Goal: Task Accomplishment & Management: Use online tool/utility

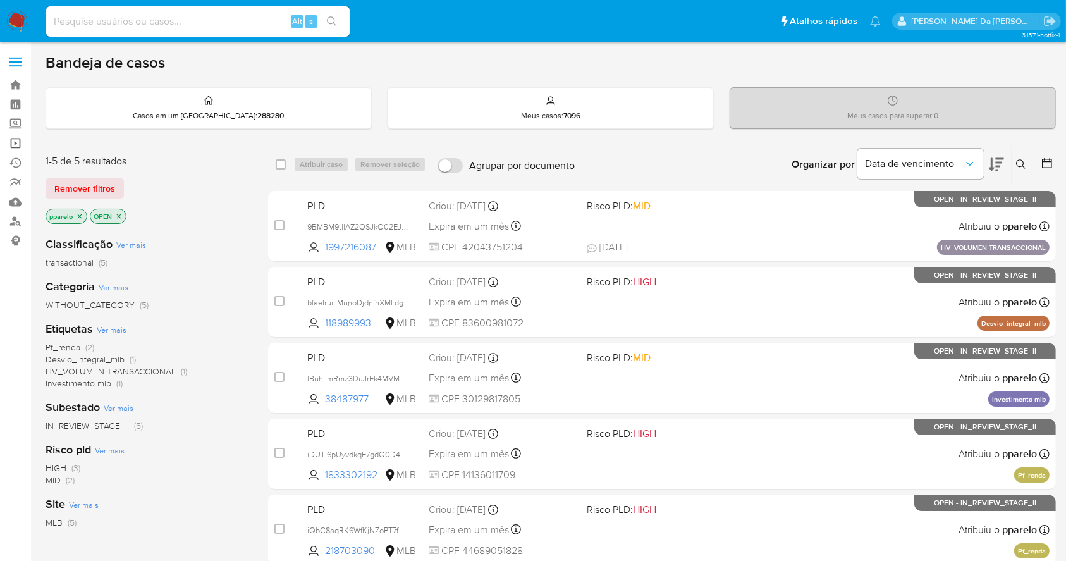
click at [16, 139] on link "Operações em massa" at bounding box center [75, 143] width 151 height 20
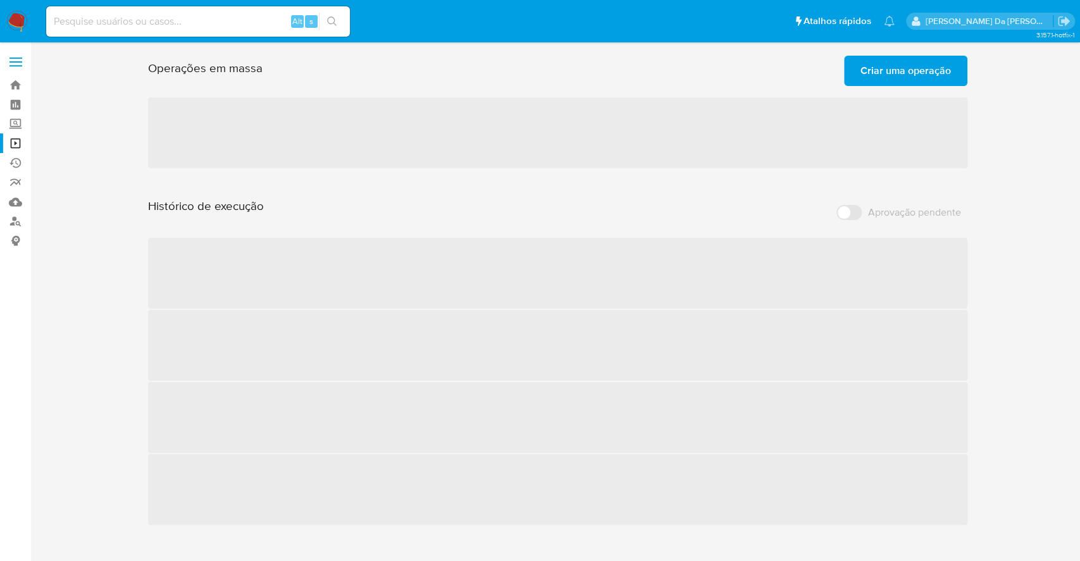
click at [904, 73] on span "Criar uma operação" at bounding box center [905, 71] width 90 height 28
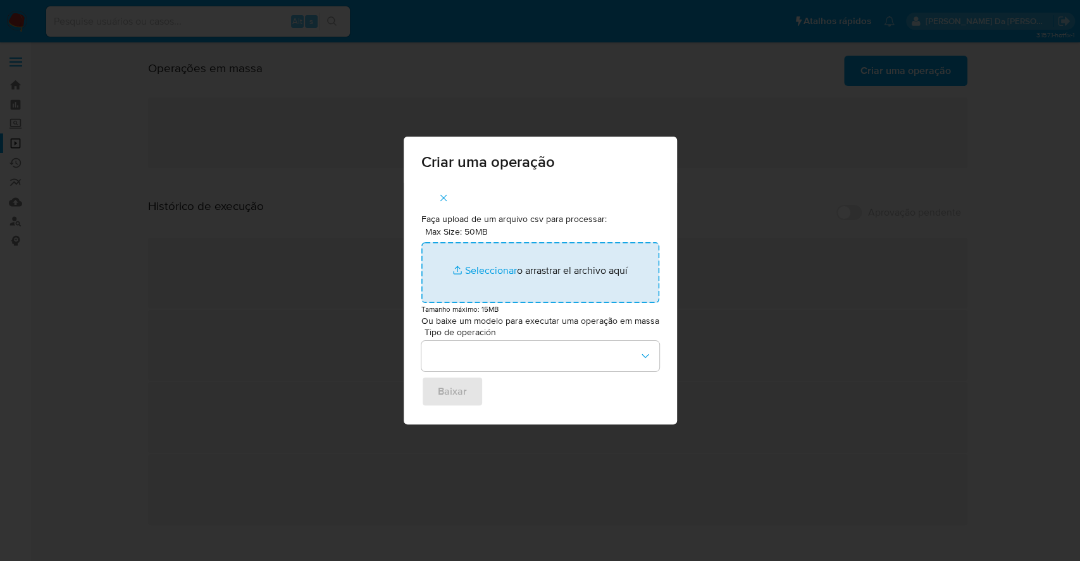
click at [472, 270] on input "Max Size: 50MB Seleccionar archivos" at bounding box center [540, 272] width 238 height 61
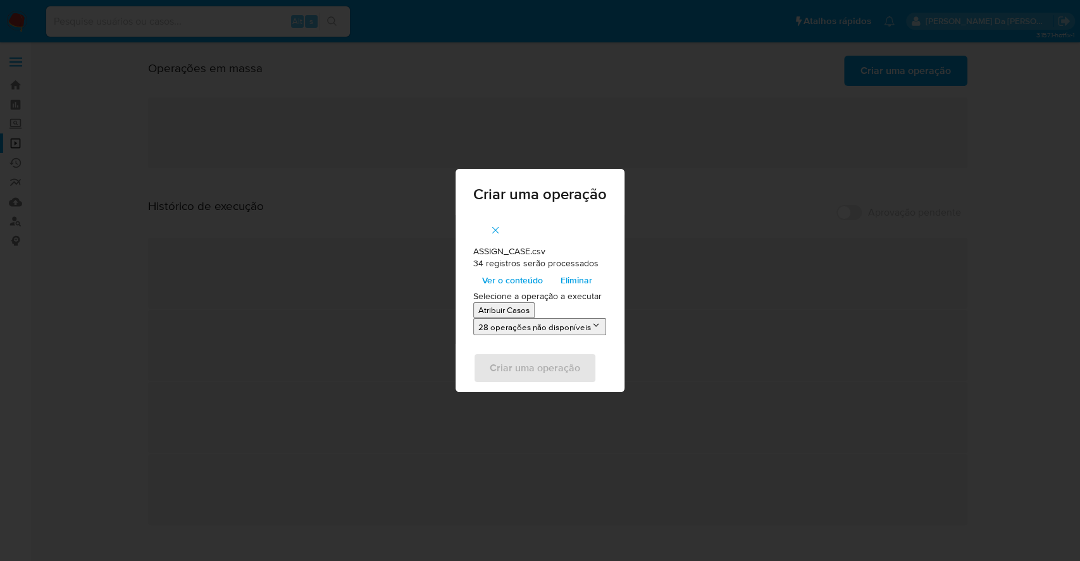
click at [513, 305] on p "Atribuir Casos" at bounding box center [503, 310] width 51 height 12
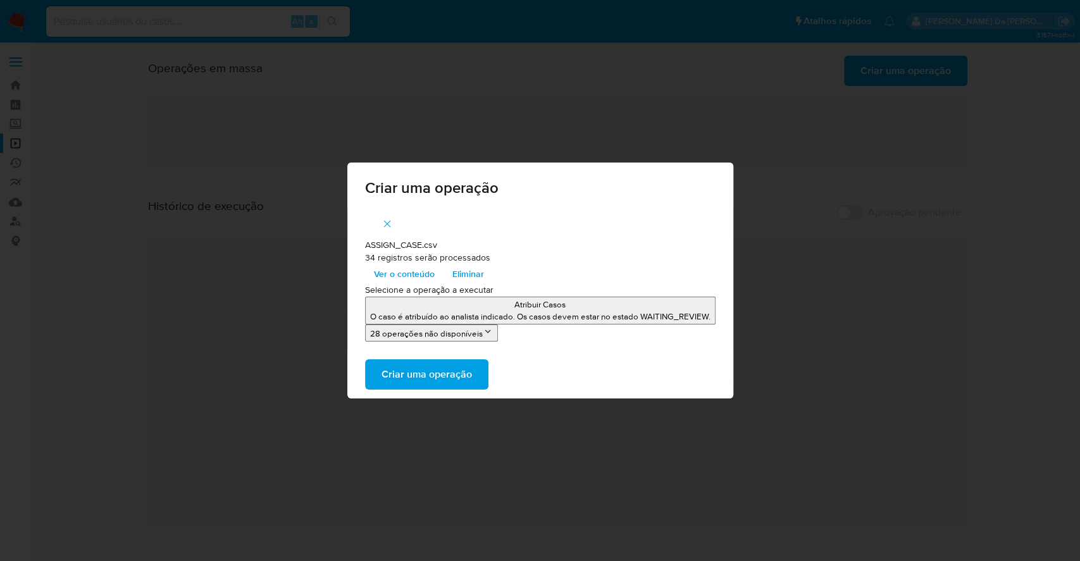
click at [410, 271] on span "Ver o conteúdo" at bounding box center [404, 274] width 61 height 18
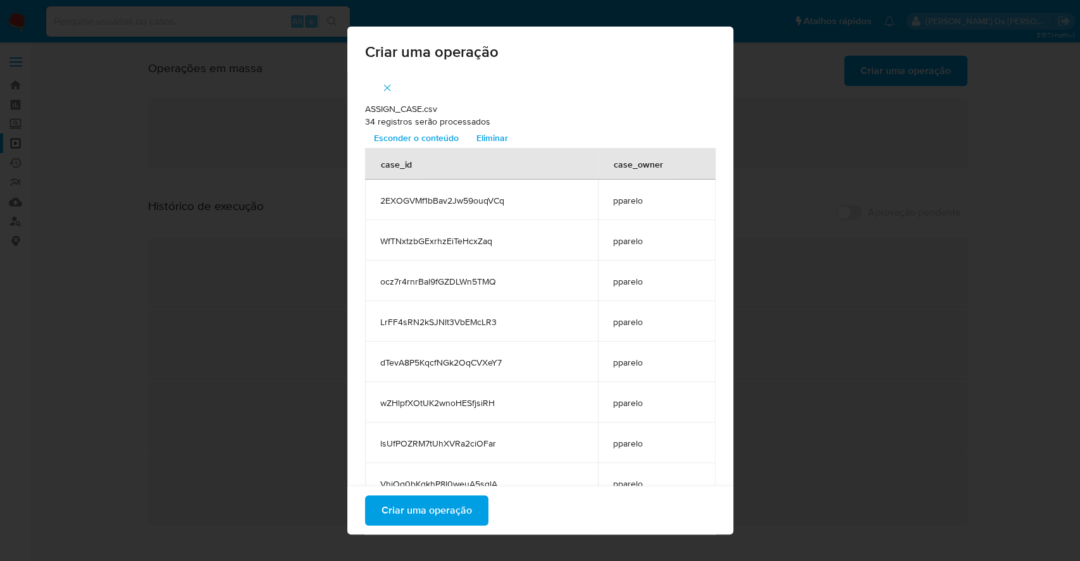
click at [426, 508] on span "Criar uma operação" at bounding box center [426, 510] width 90 height 28
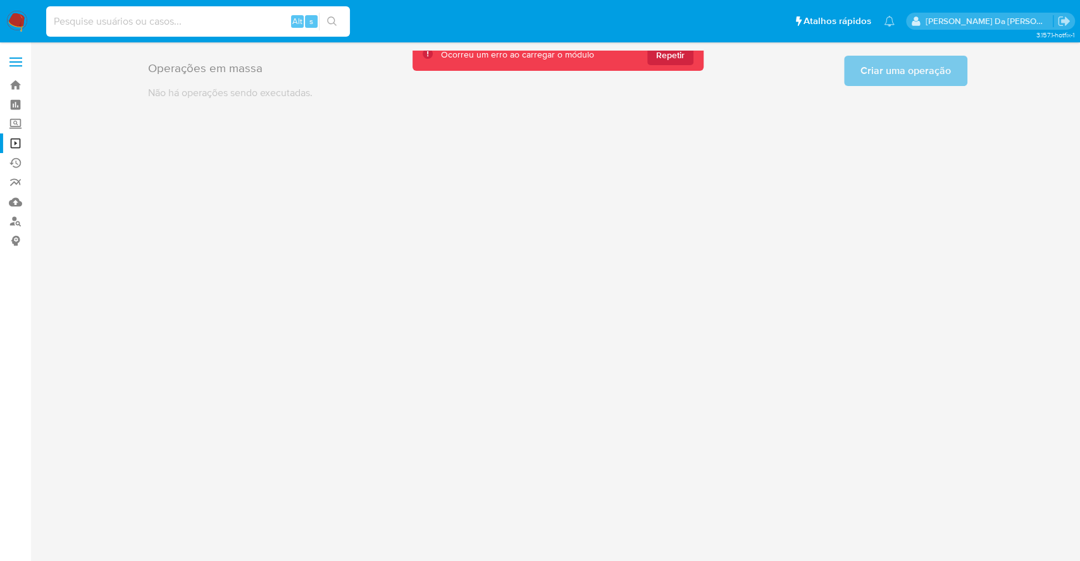
click at [231, 16] on input at bounding box center [198, 21] width 304 height 16
paste input "Z29PDnGFJbVUSX3E21gbeuuE"
type input "Z29PDnGFJbVUSX3E21gbeuuE"
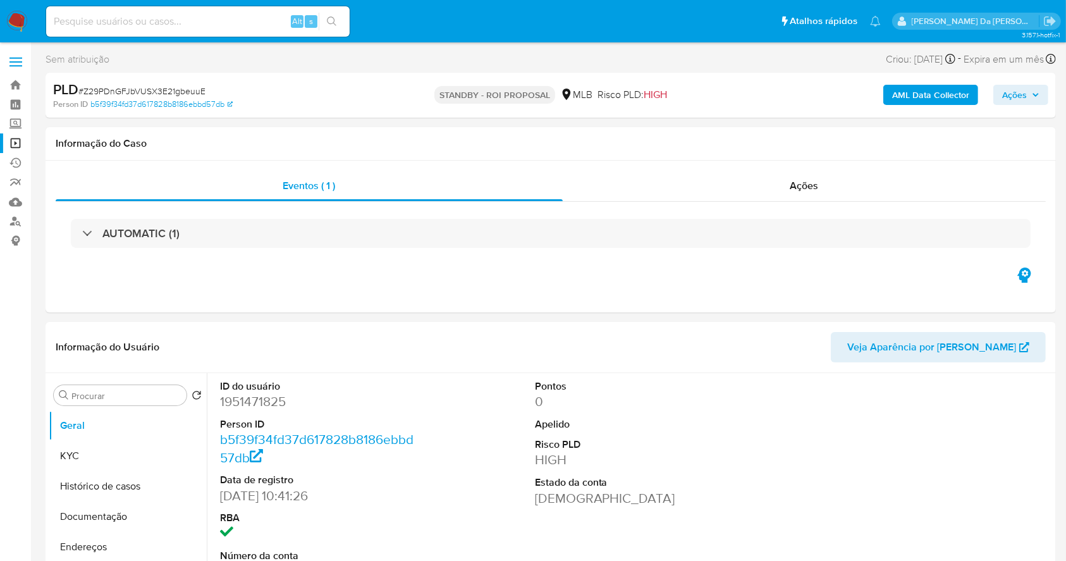
select select "10"
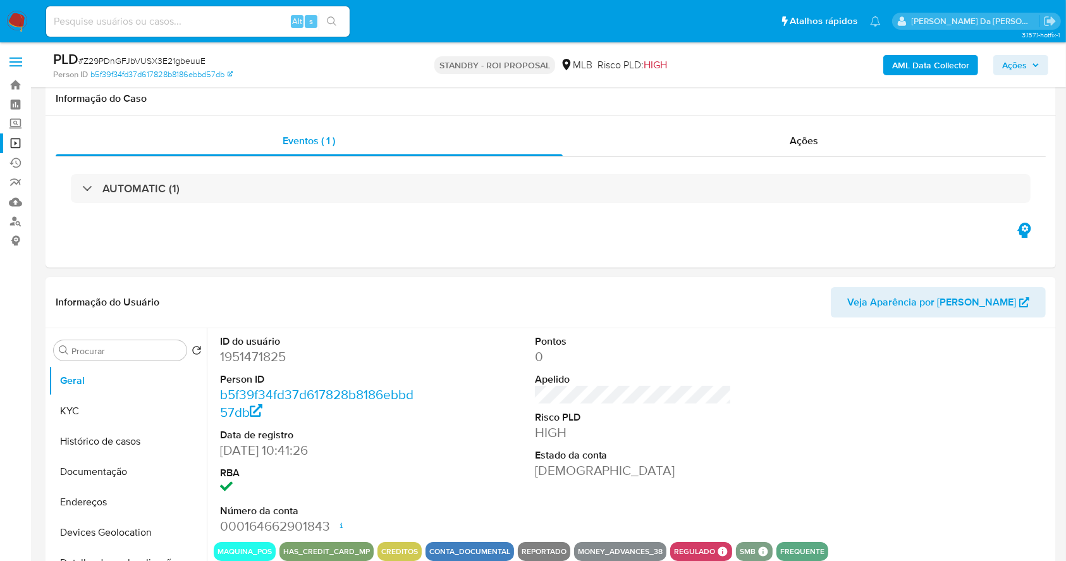
scroll to position [290, 0]
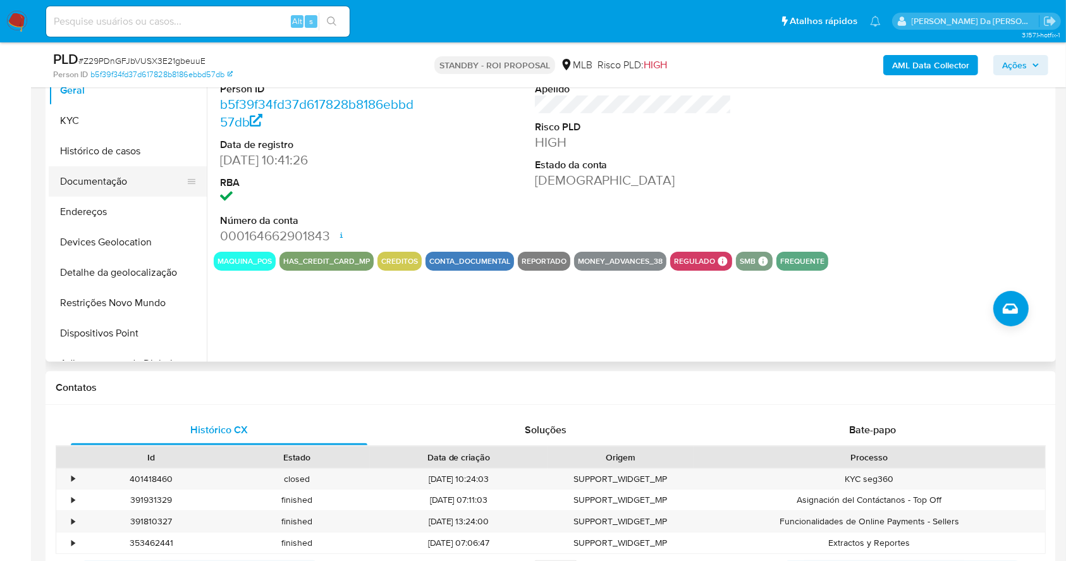
click at [104, 190] on button "Documentação" at bounding box center [123, 181] width 148 height 30
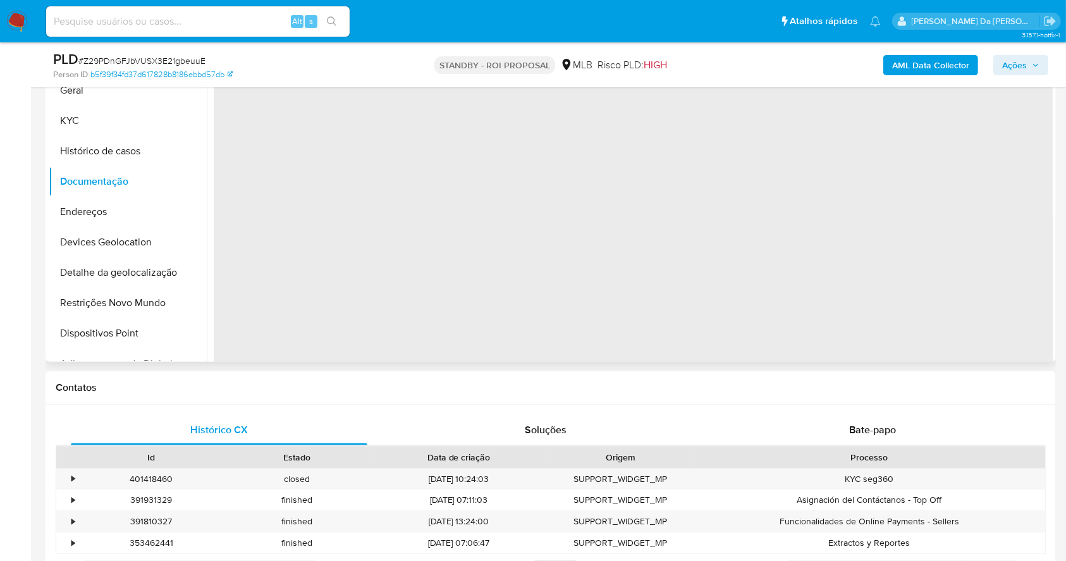
scroll to position [206, 0]
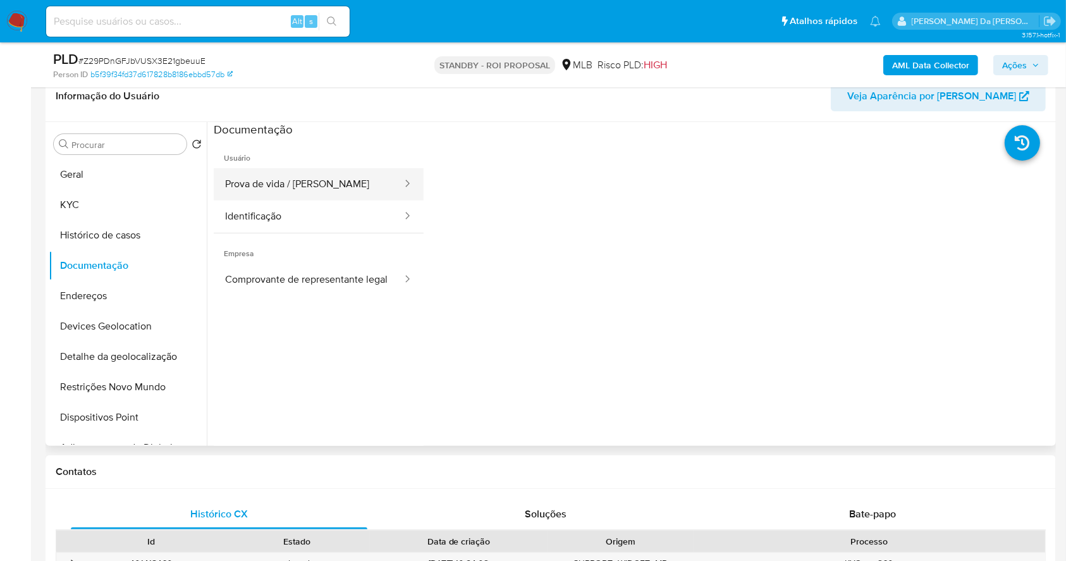
click at [333, 188] on button "Prova de vida / Selfie" at bounding box center [309, 184] width 190 height 32
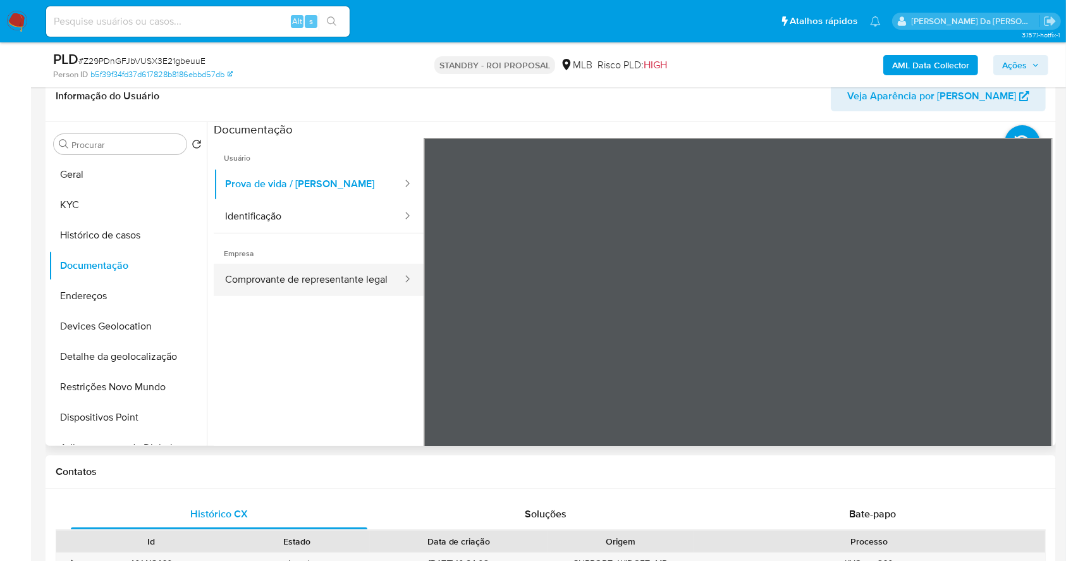
click at [324, 270] on button "Comprovante de representante legal" at bounding box center [309, 280] width 190 height 32
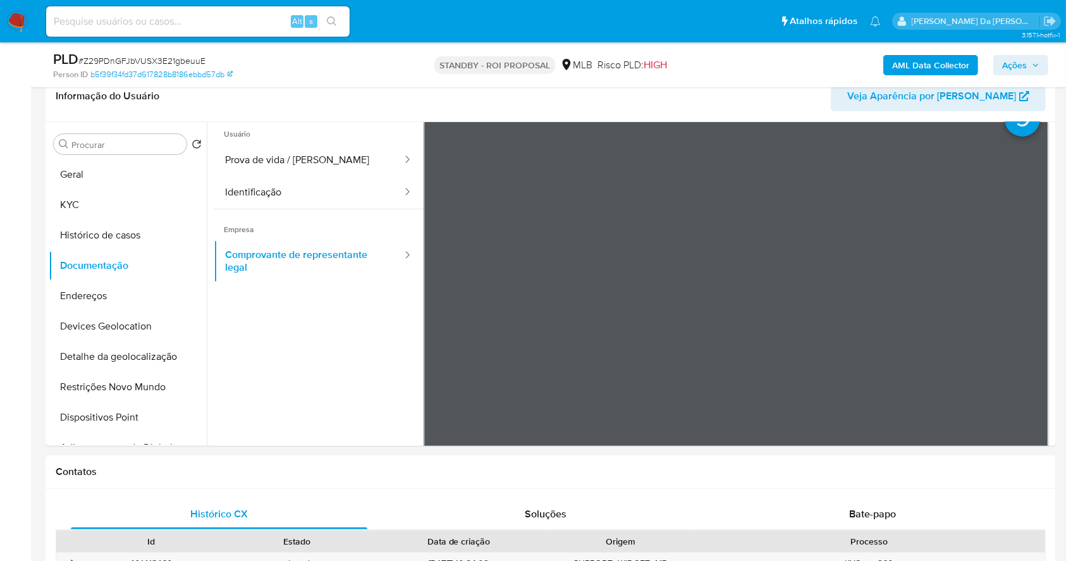
scroll to position [0, 0]
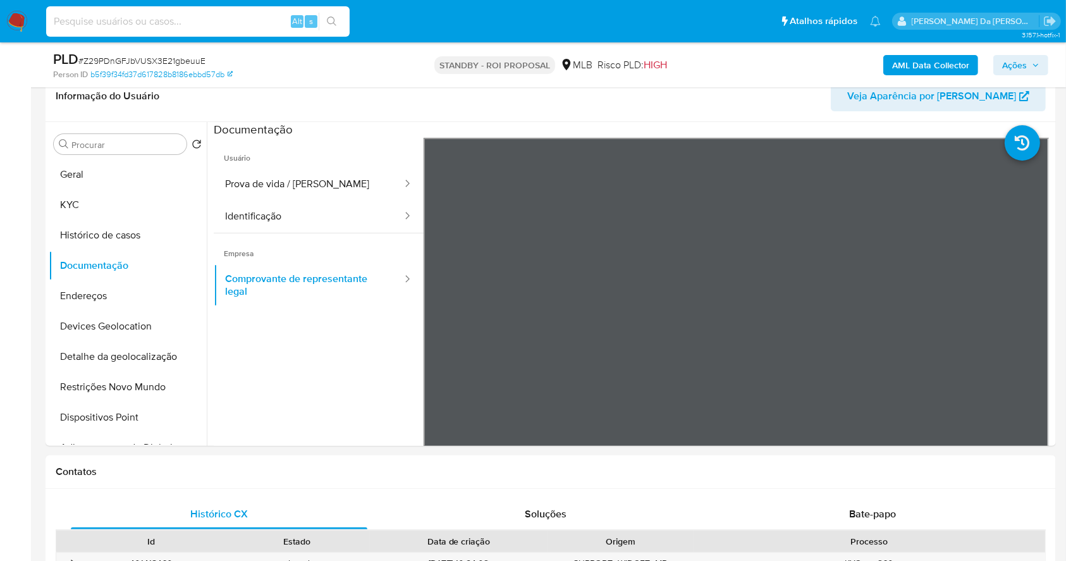
click at [269, 20] on input at bounding box center [198, 21] width 304 height 16
paste input "dTevA8P5KqcfNGk2OqCVXeY7"
type input "dTevA8P5KqcfNGk2OqCVXeY7"
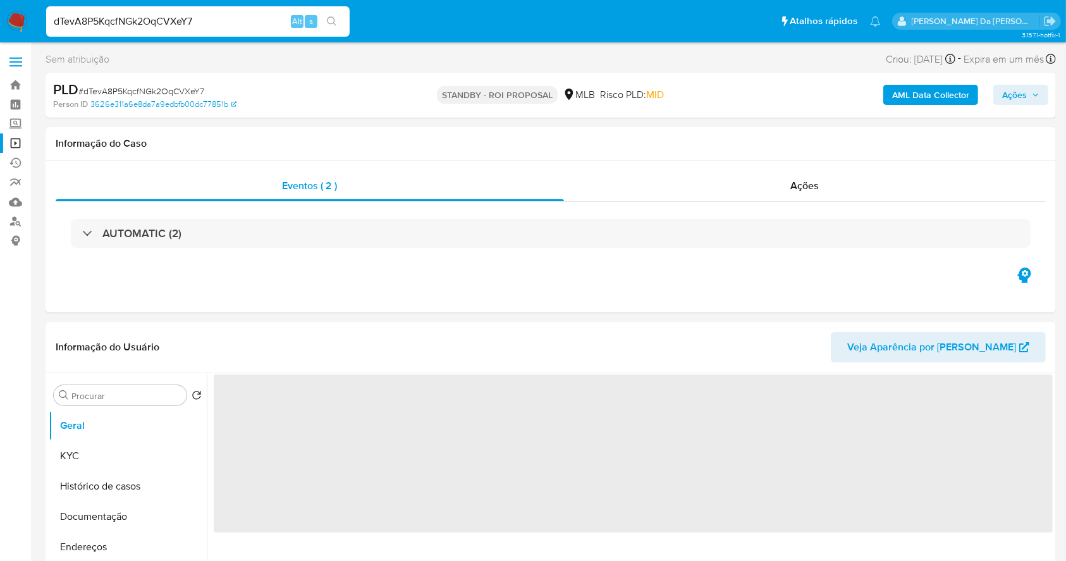
select select "10"
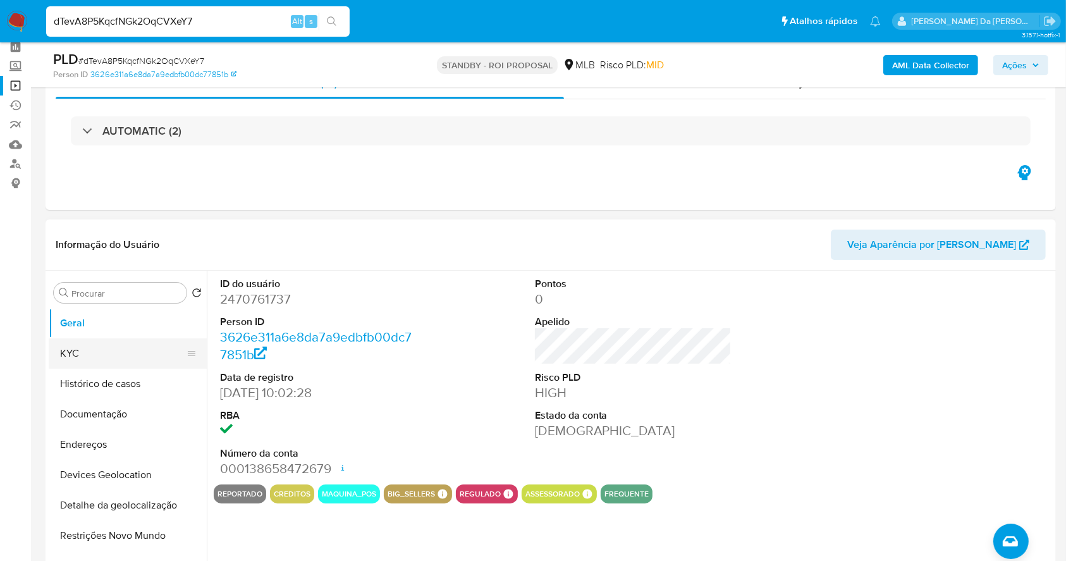
scroll to position [84, 0]
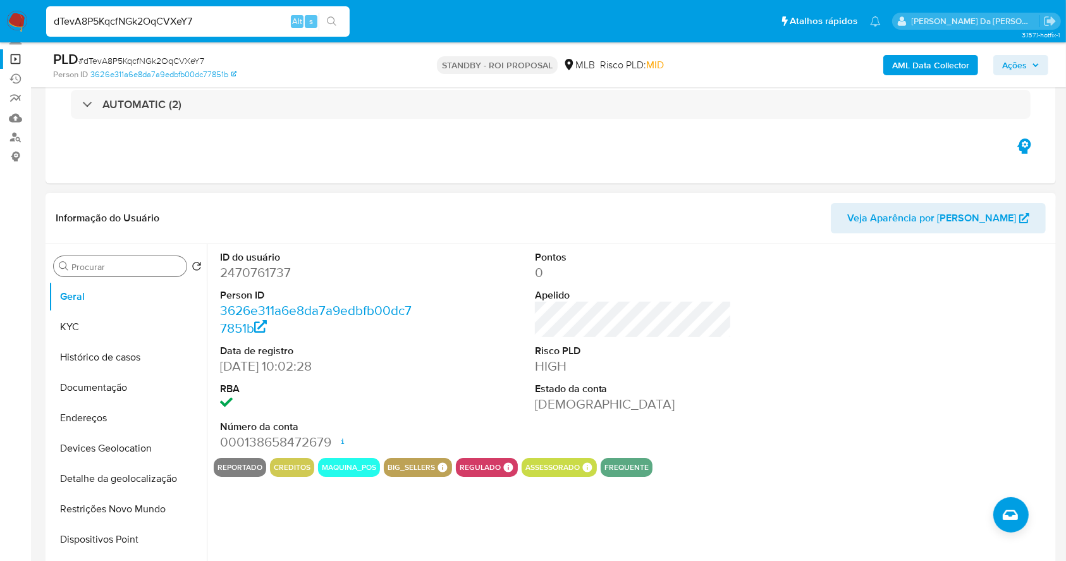
click at [101, 274] on div "Procurar" at bounding box center [120, 266] width 133 height 20
click at [103, 271] on input "Procurar" at bounding box center [126, 266] width 110 height 11
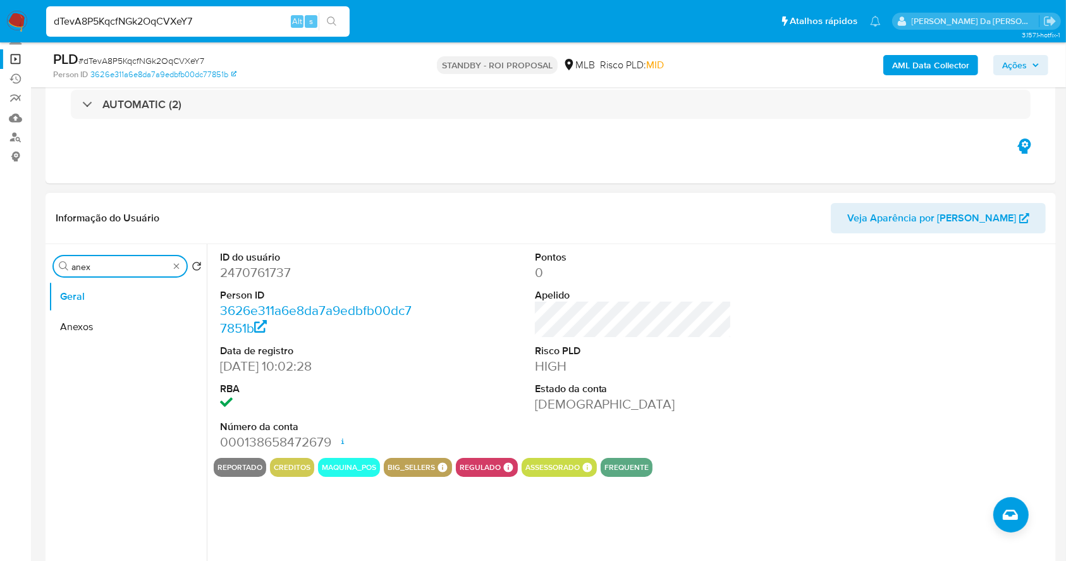
type input "anex"
click at [106, 336] on button "Anexos" at bounding box center [128, 327] width 158 height 30
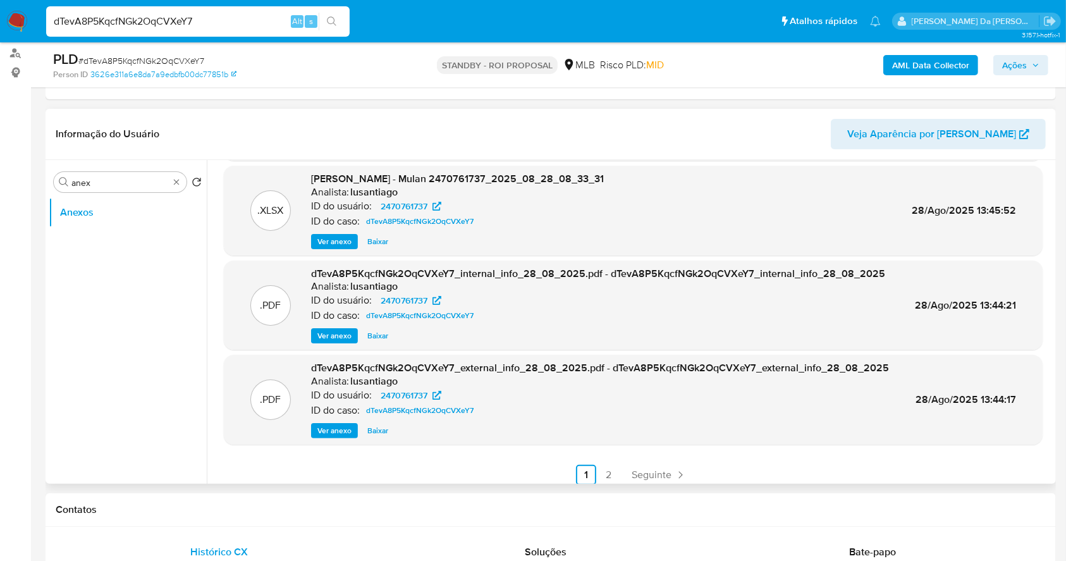
scroll to position [106, 0]
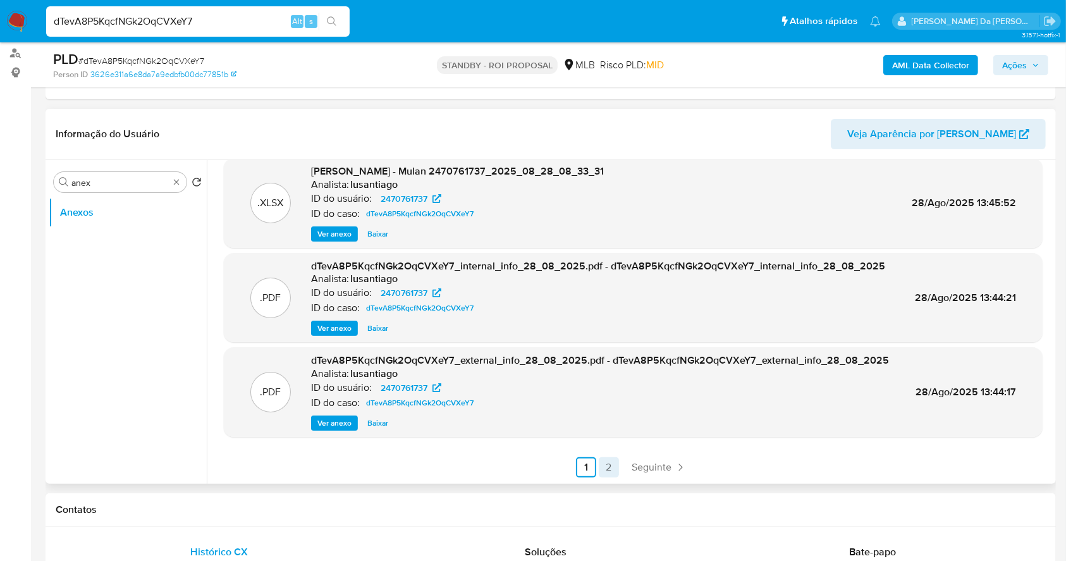
click at [601, 459] on link "2" at bounding box center [609, 467] width 20 height 20
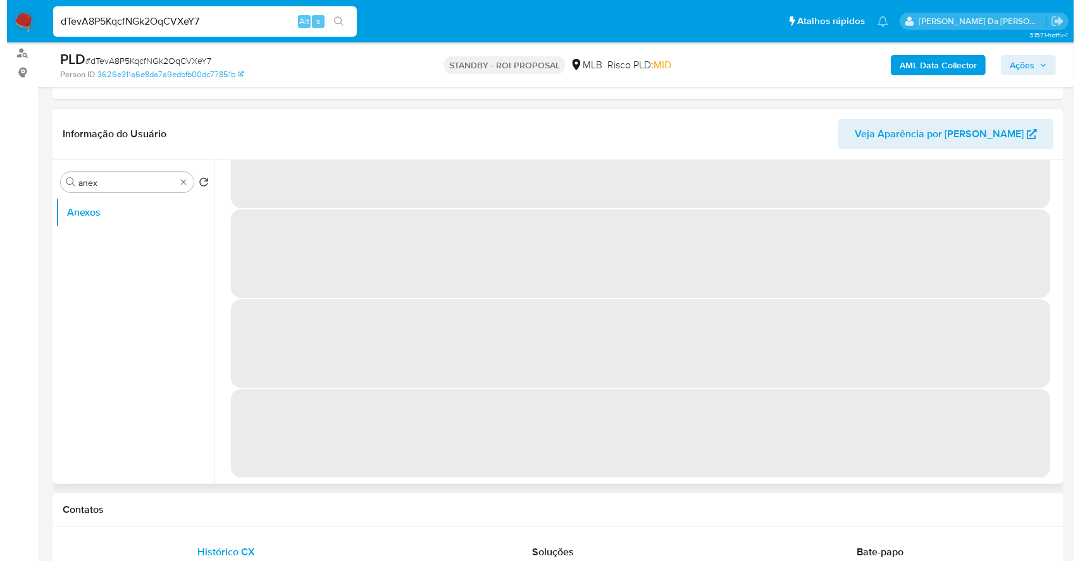
scroll to position [0, 0]
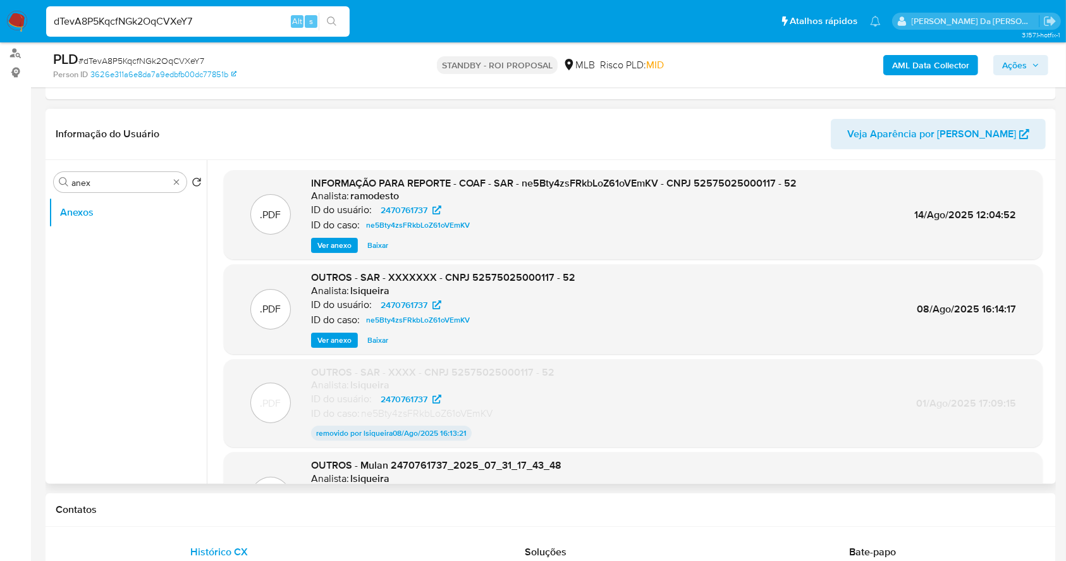
click at [332, 245] on span "Ver anexo" at bounding box center [334, 245] width 34 height 13
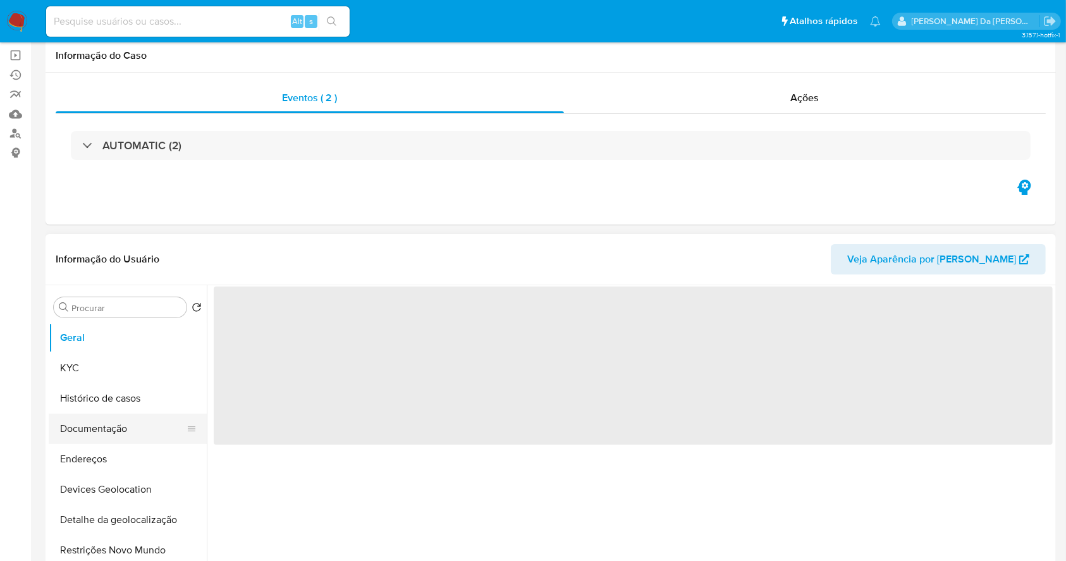
scroll to position [168, 0]
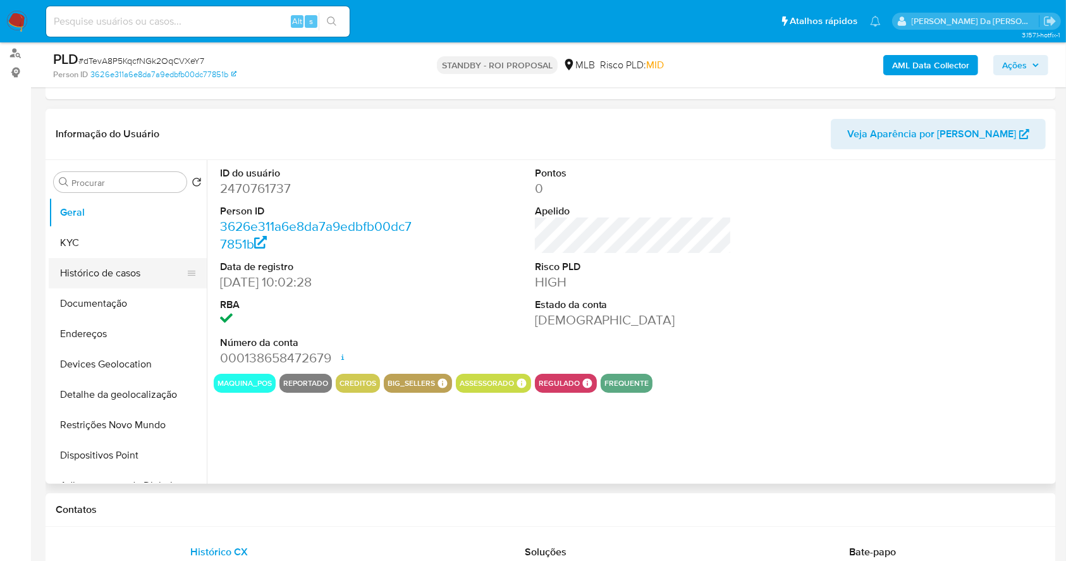
select select "10"
drag, startPoint x: 111, startPoint y: 271, endPoint x: 158, endPoint y: 282, distance: 48.0
click at [111, 271] on button "Histórico de casos" at bounding box center [123, 273] width 148 height 30
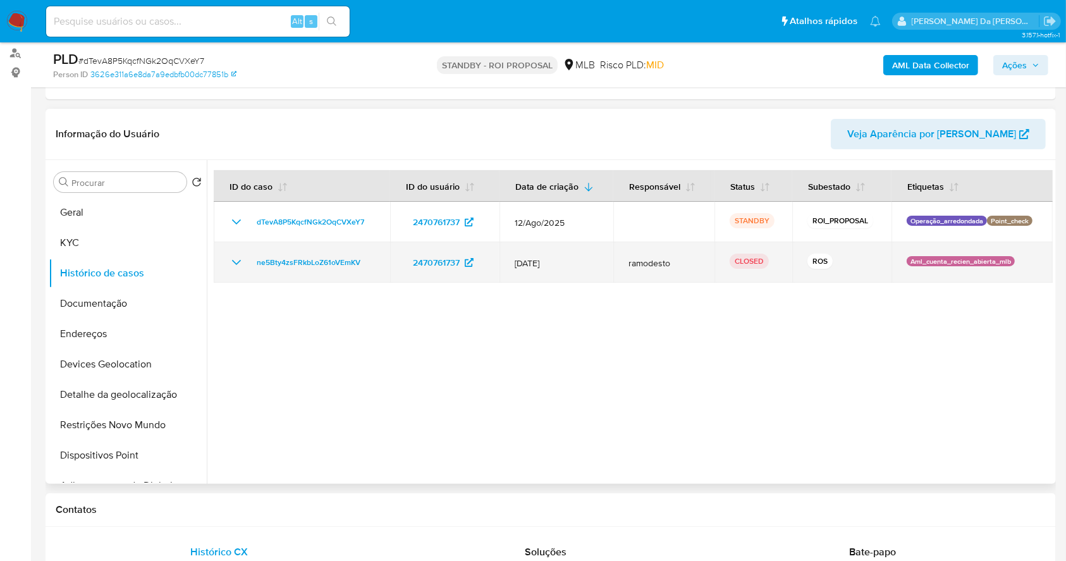
click at [238, 261] on icon "Mostrar/Ocultar" at bounding box center [236, 262] width 9 height 5
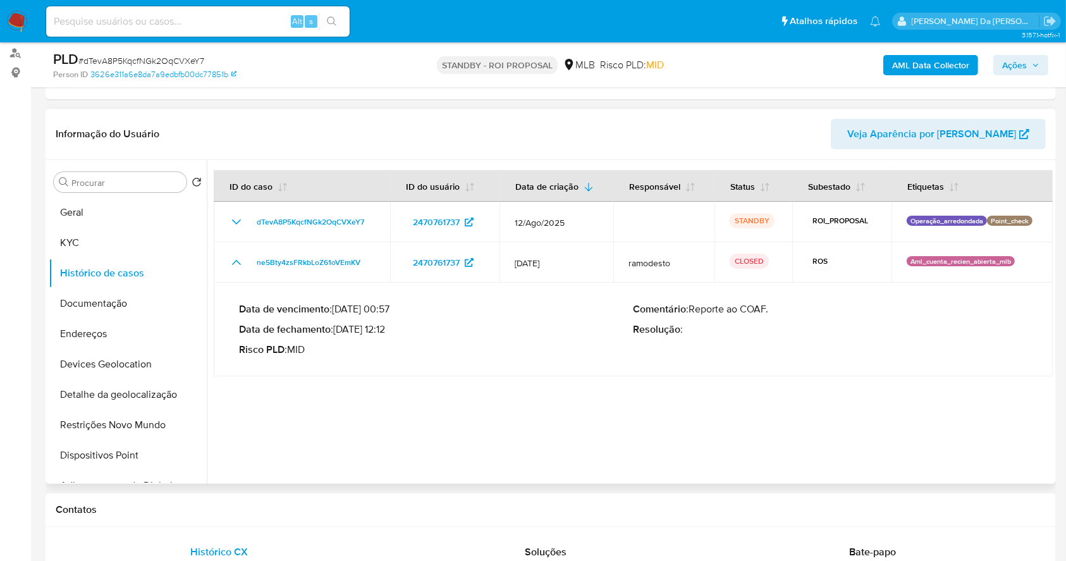
drag, startPoint x: 253, startPoint y: 332, endPoint x: 474, endPoint y: 352, distance: 222.2
click at [474, 352] on div "Data de vencimento : 26/08/2025 00:57 Data de fechamento : 14/08/2025 12:12 Ris…" at bounding box center [436, 329] width 395 height 53
click at [117, 188] on div "Procurar" at bounding box center [120, 182] width 133 height 20
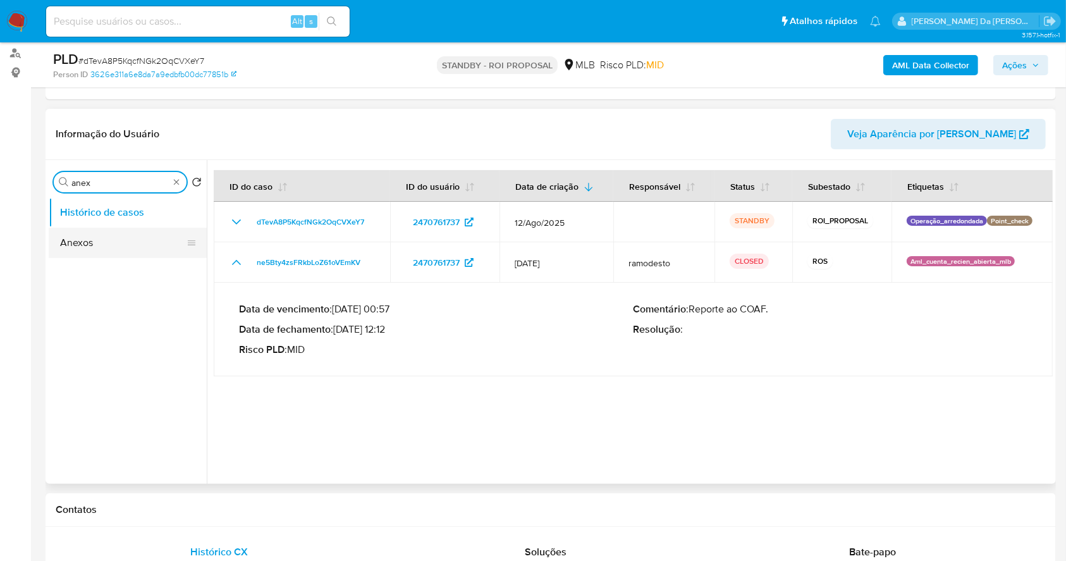
type input "anex"
click at [97, 238] on button "Anexos" at bounding box center [123, 243] width 148 height 30
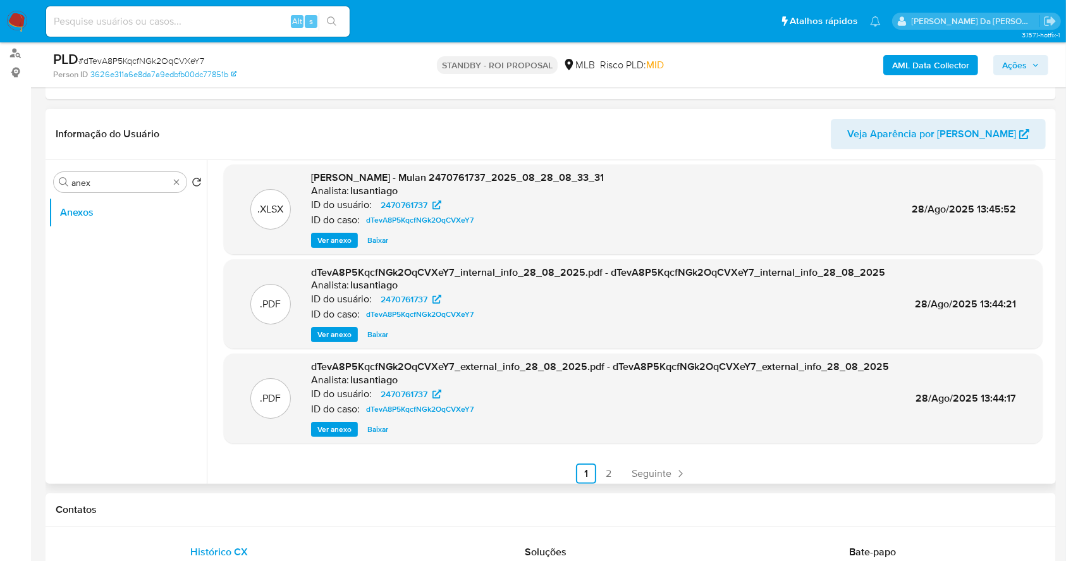
scroll to position [106, 0]
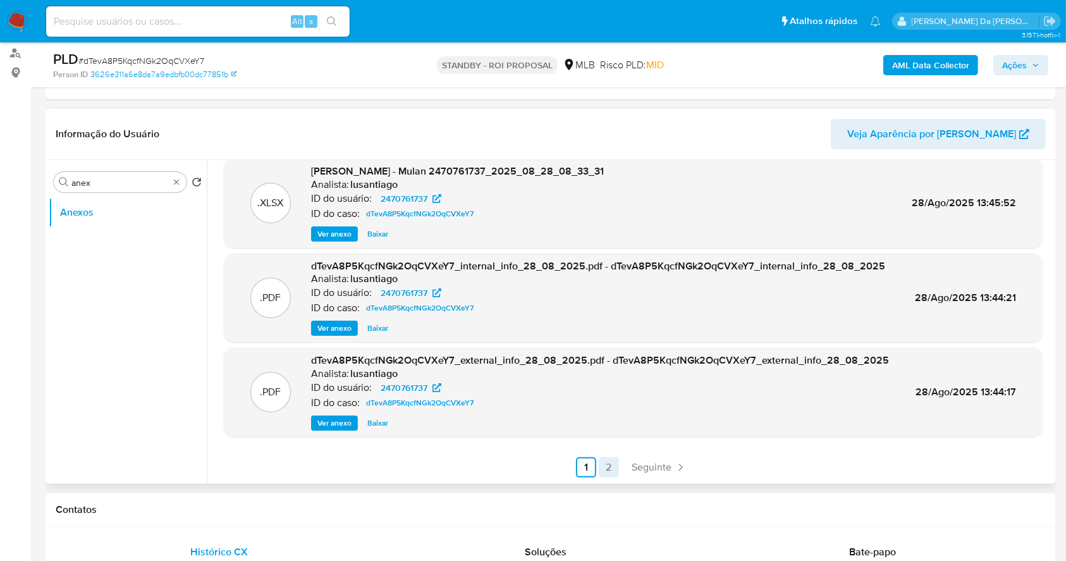
click at [602, 464] on link "2" at bounding box center [609, 467] width 20 height 20
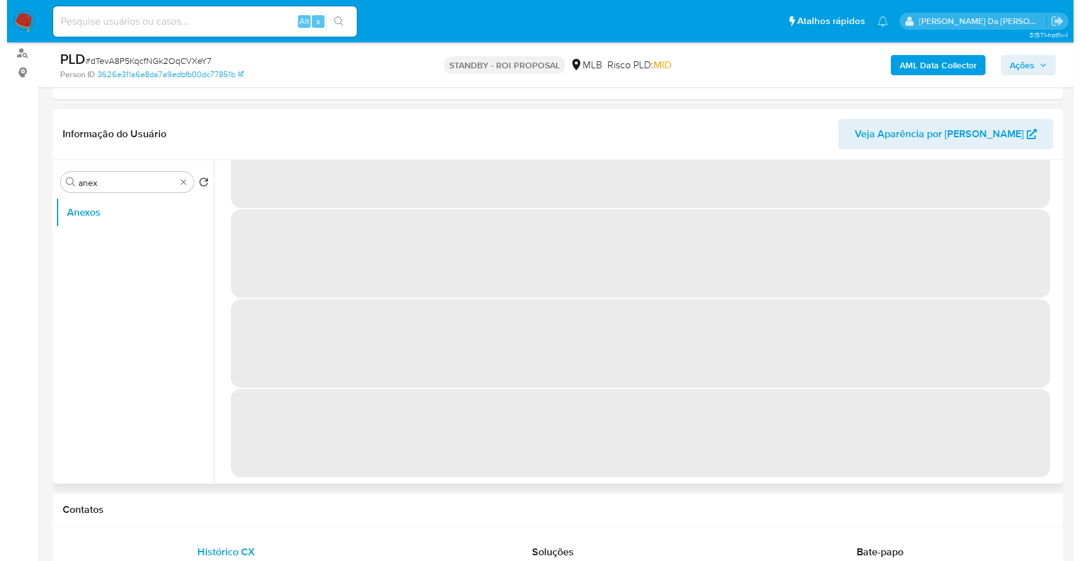
scroll to position [0, 0]
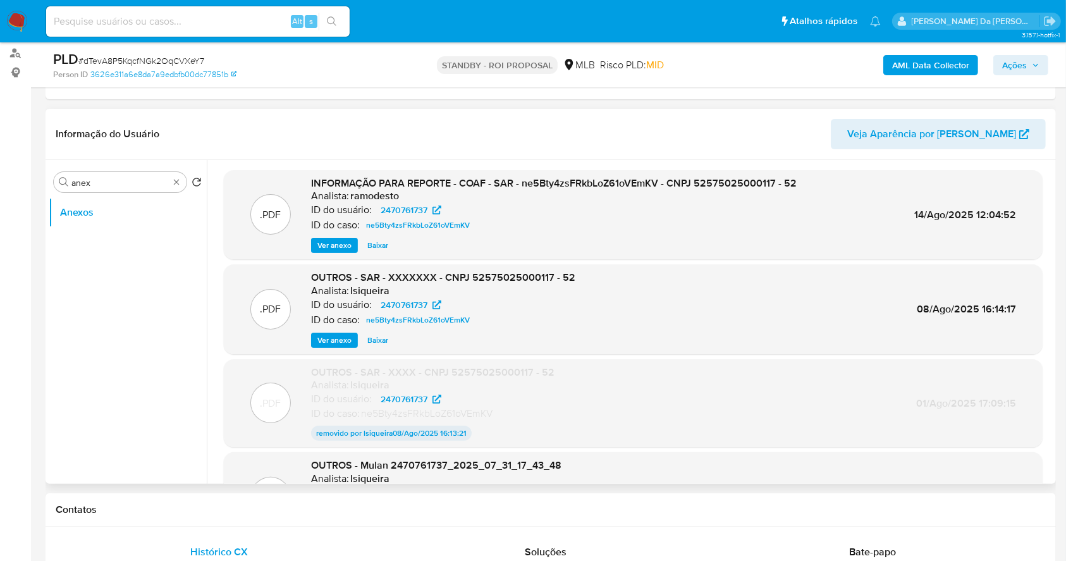
click at [341, 243] on span "Ver anexo" at bounding box center [334, 245] width 34 height 13
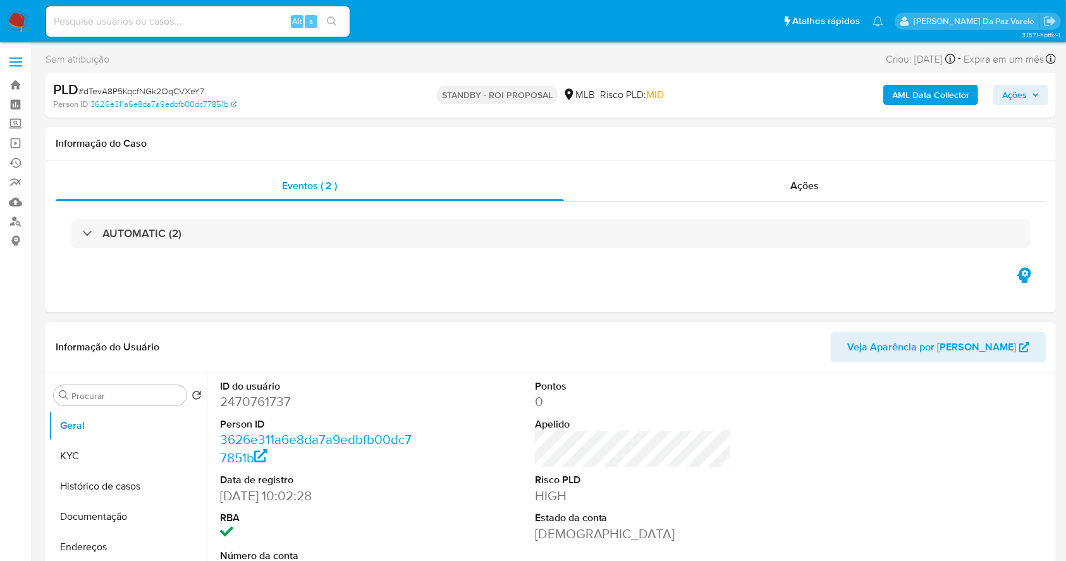
scroll to position [84, 0]
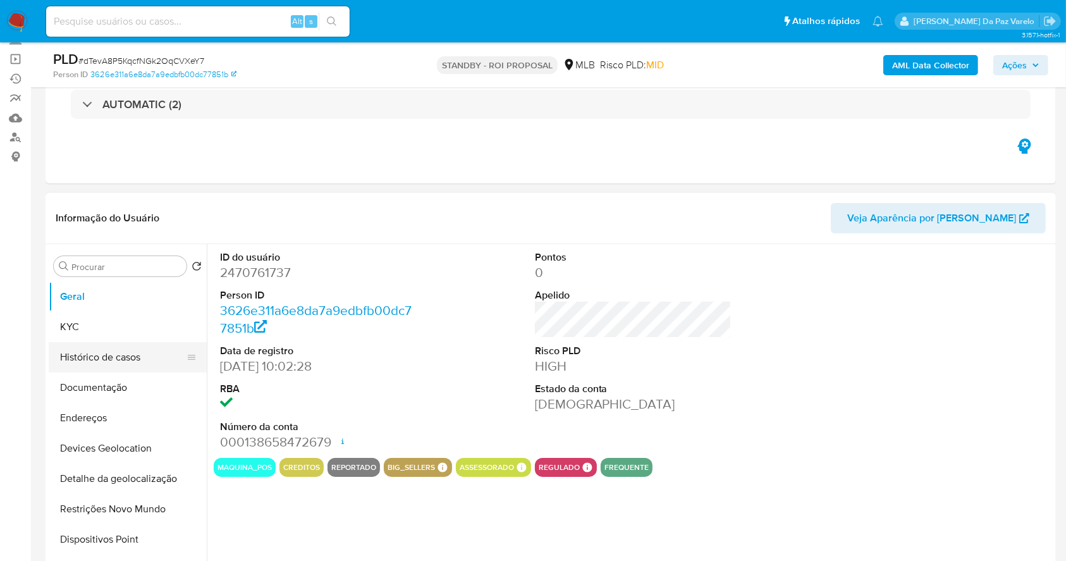
select select "10"
click at [111, 367] on button "Histórico de casos" at bounding box center [123, 357] width 148 height 30
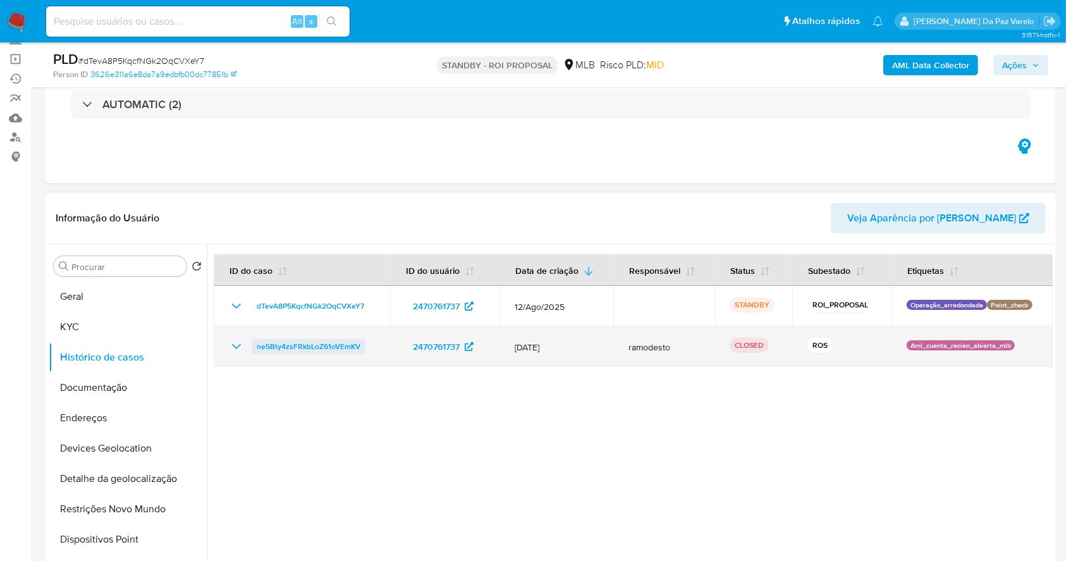
click at [337, 347] on span "ne5Bty4zsFRkbLoZ61oVEmKV" at bounding box center [309, 346] width 104 height 15
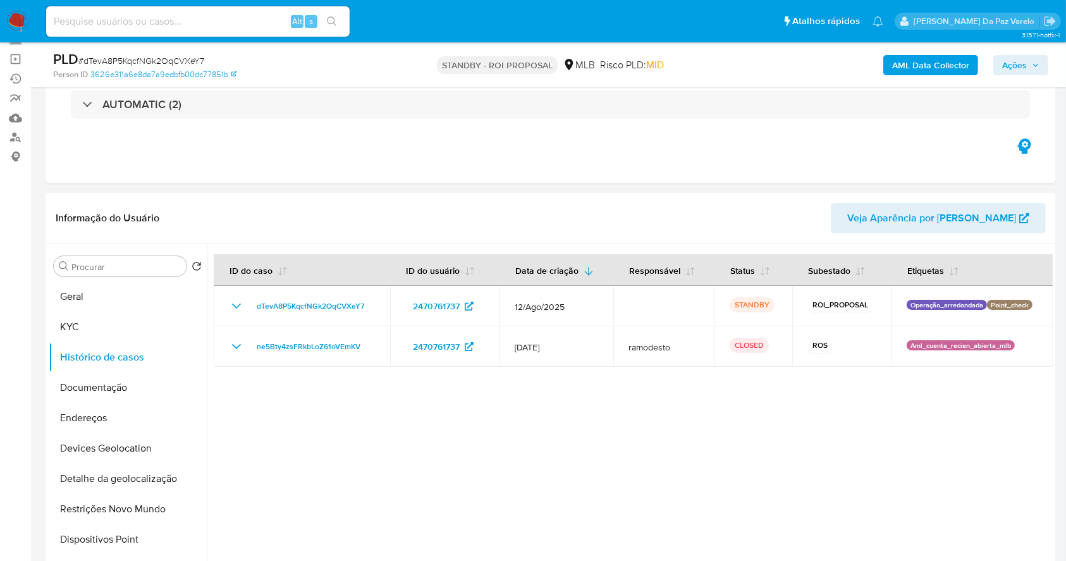
click at [229, 28] on input at bounding box center [198, 21] width 304 height 16
paste input "wZHlpfXOtUK2wnoHESfjsiRH"
type input "wZHlpfXOtUK2wnoHESfjsiRH"
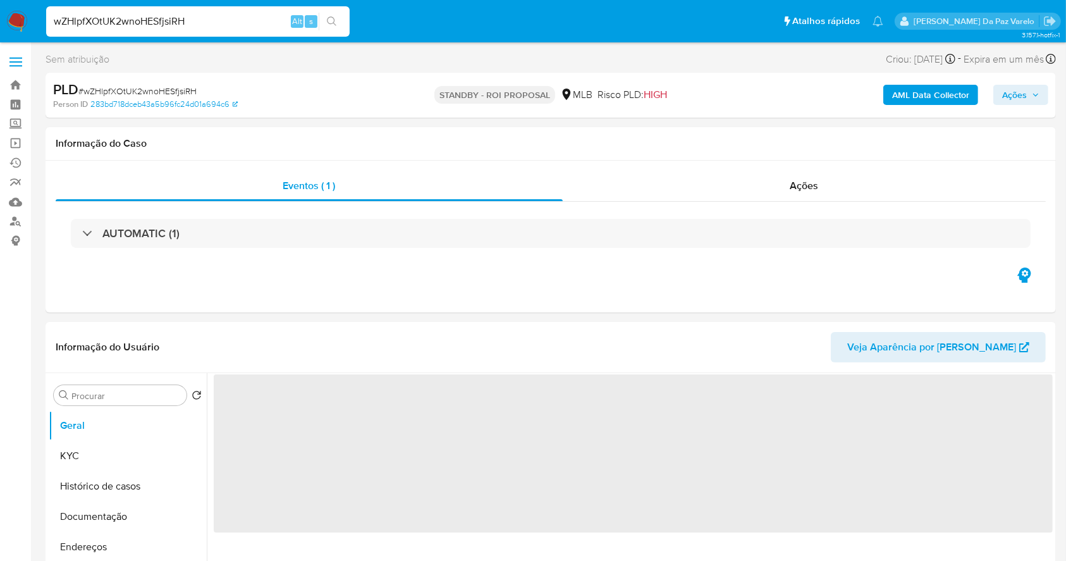
select select "10"
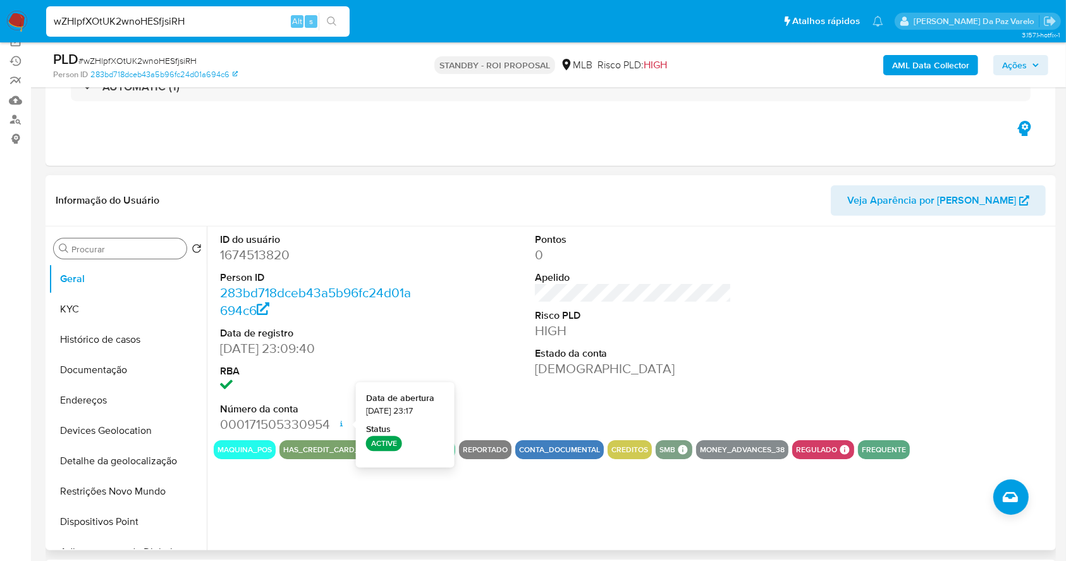
scroll to position [37, 0]
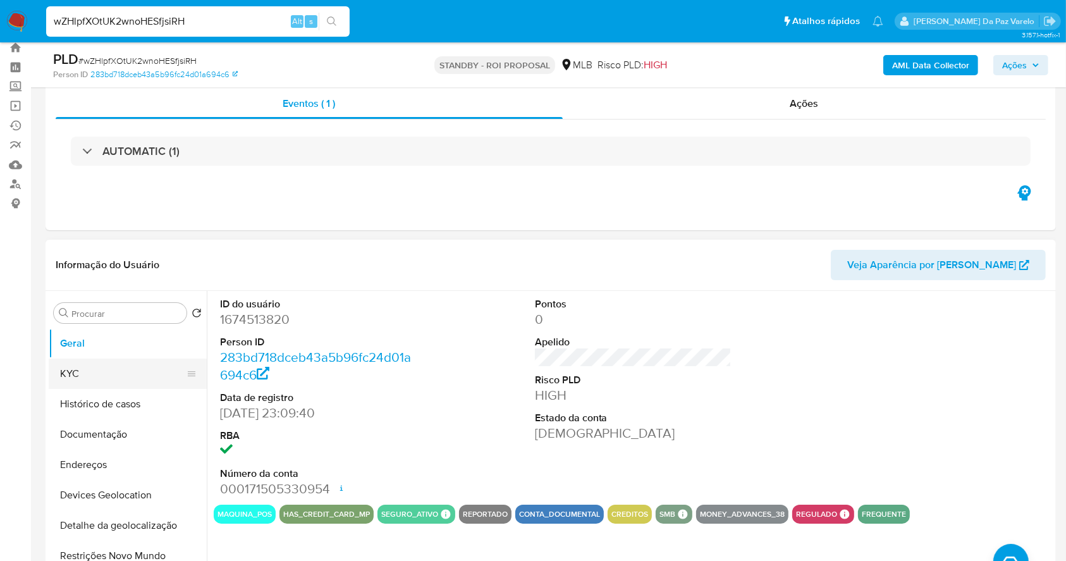
click at [75, 372] on button "KYC" at bounding box center [123, 374] width 148 height 30
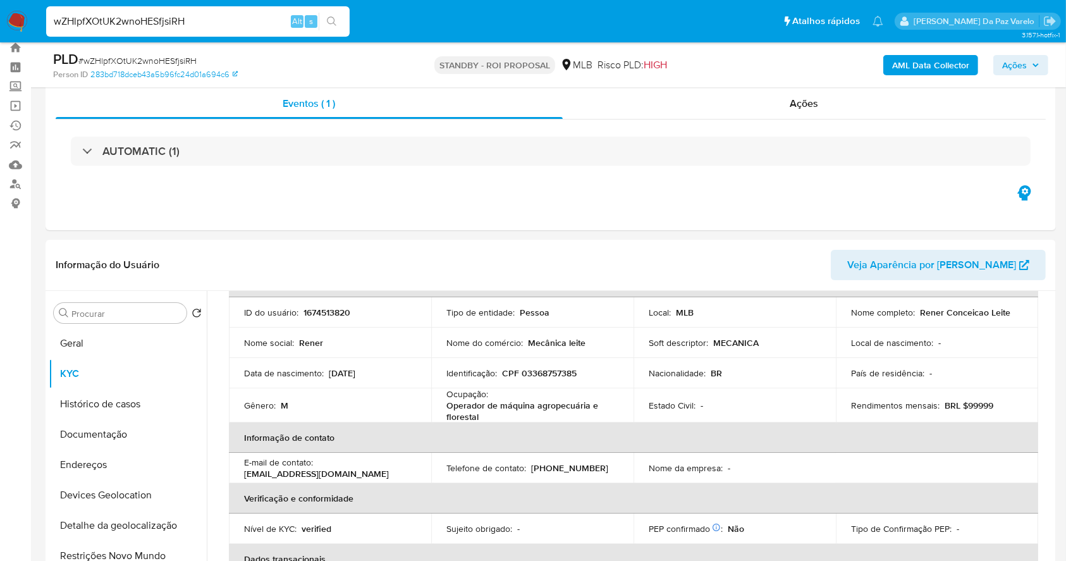
scroll to position [0, 0]
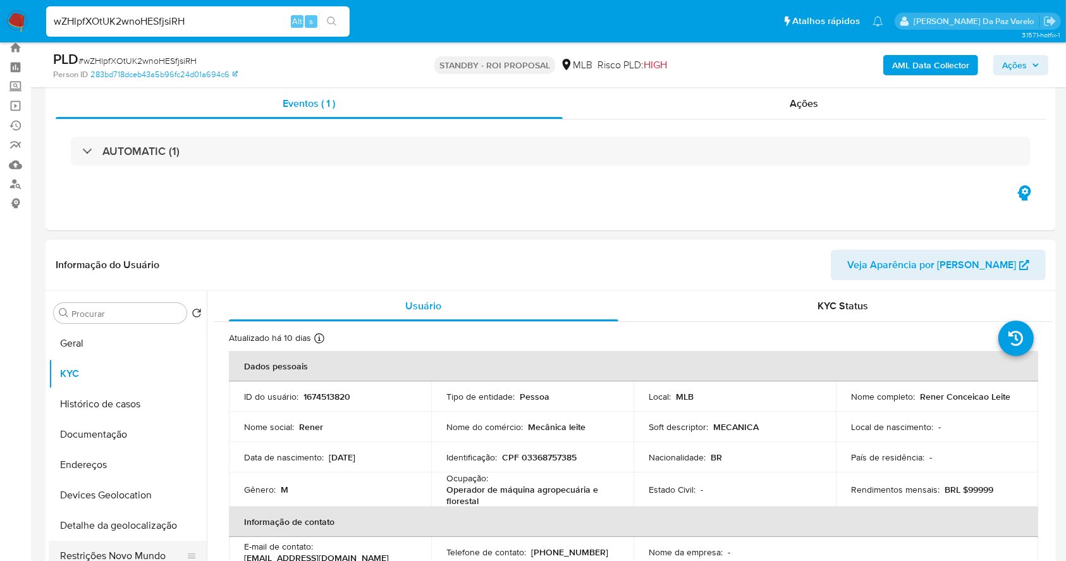
click at [123, 544] on button "Restrições Novo Mundo" at bounding box center [123, 556] width 148 height 30
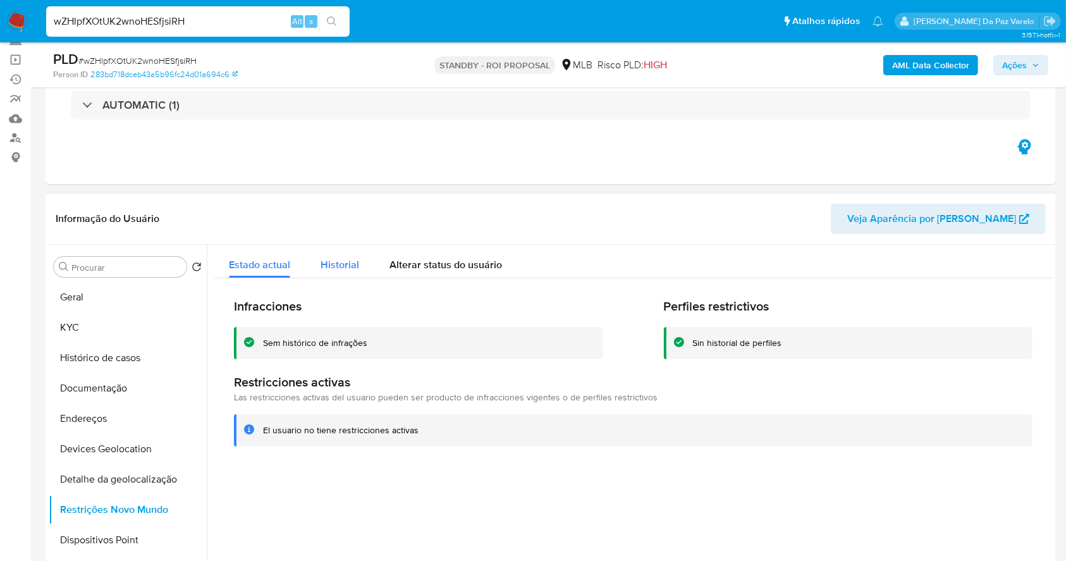
scroll to position [121, 0]
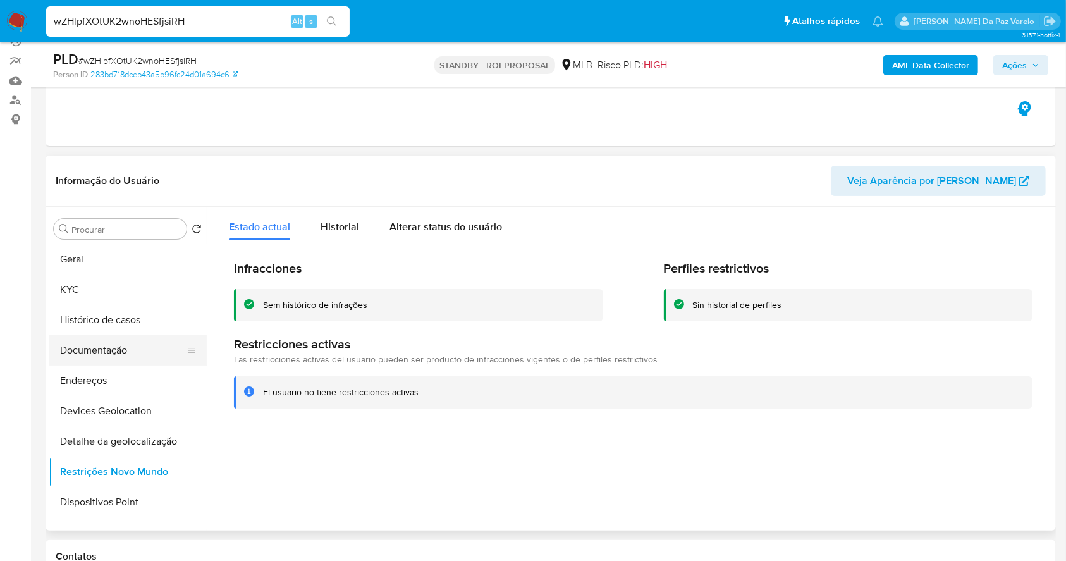
click at [85, 356] on button "Documentação" at bounding box center [123, 350] width 148 height 30
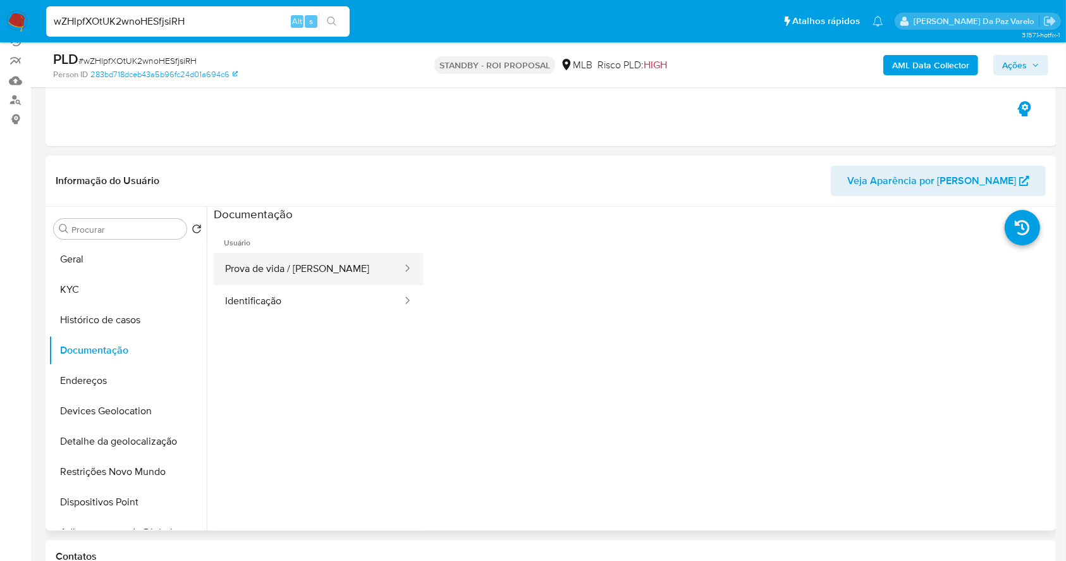
click at [324, 270] on button "Prova de vida / Selfie" at bounding box center [309, 269] width 190 height 32
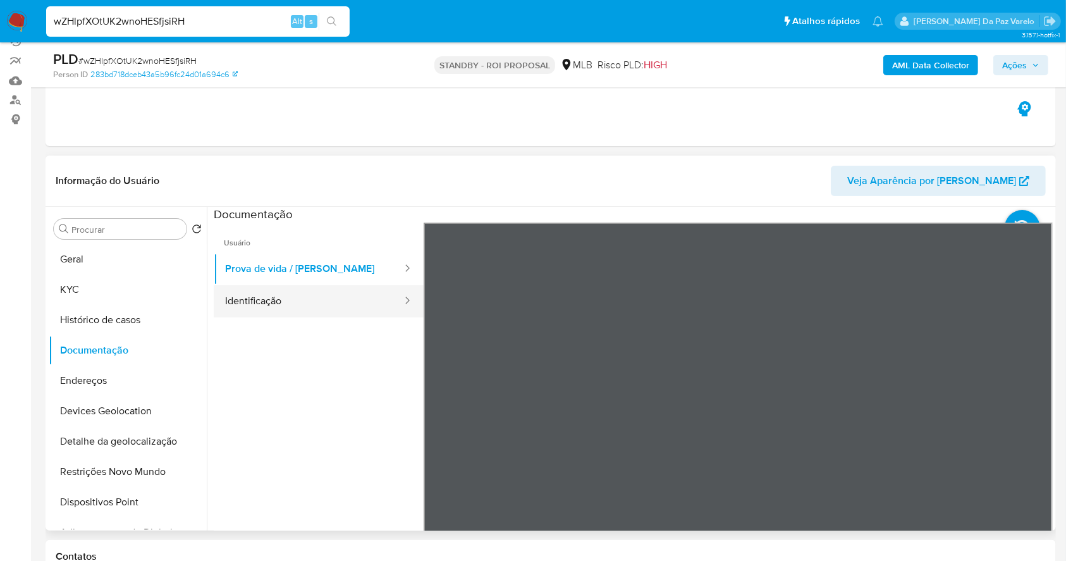
click at [306, 301] on button "Identificação" at bounding box center [309, 301] width 190 height 32
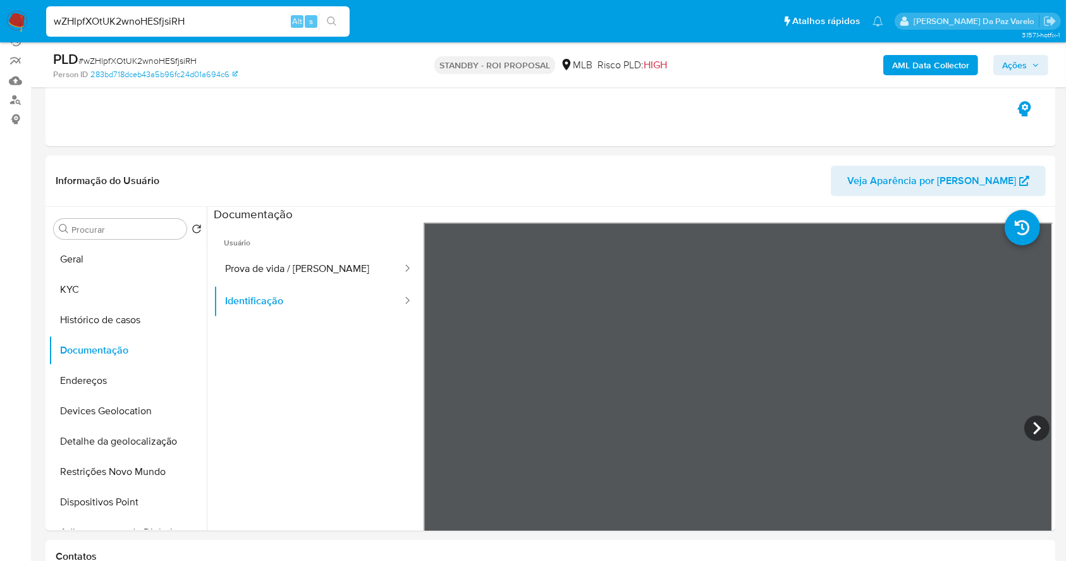
click at [199, 20] on input "wZHlpfXOtUK2wnoHESfjsiRH" at bounding box center [198, 21] width 304 height 16
paste input "dFqddj4uebmSaIwhFSmkoXln"
type input "dFqddj4uebmSaIwhFSmkoXln"
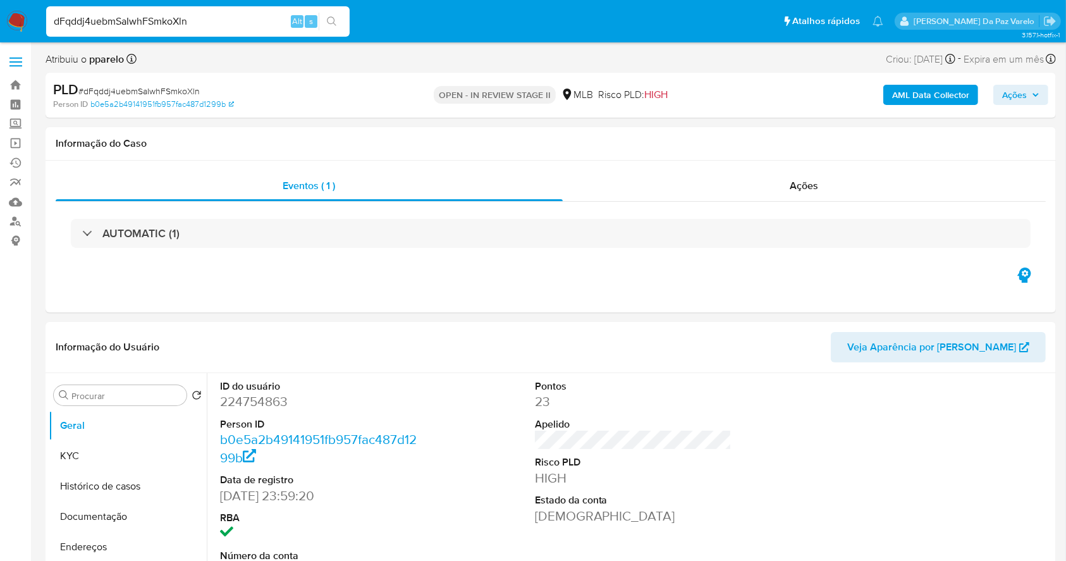
select select "10"
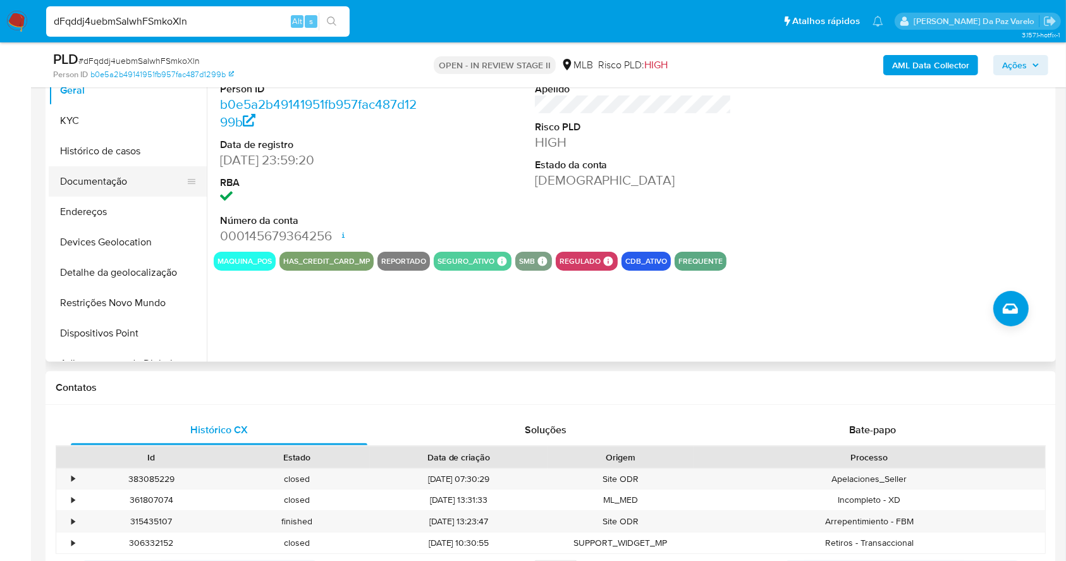
click at [57, 180] on button "Documentação" at bounding box center [123, 181] width 148 height 30
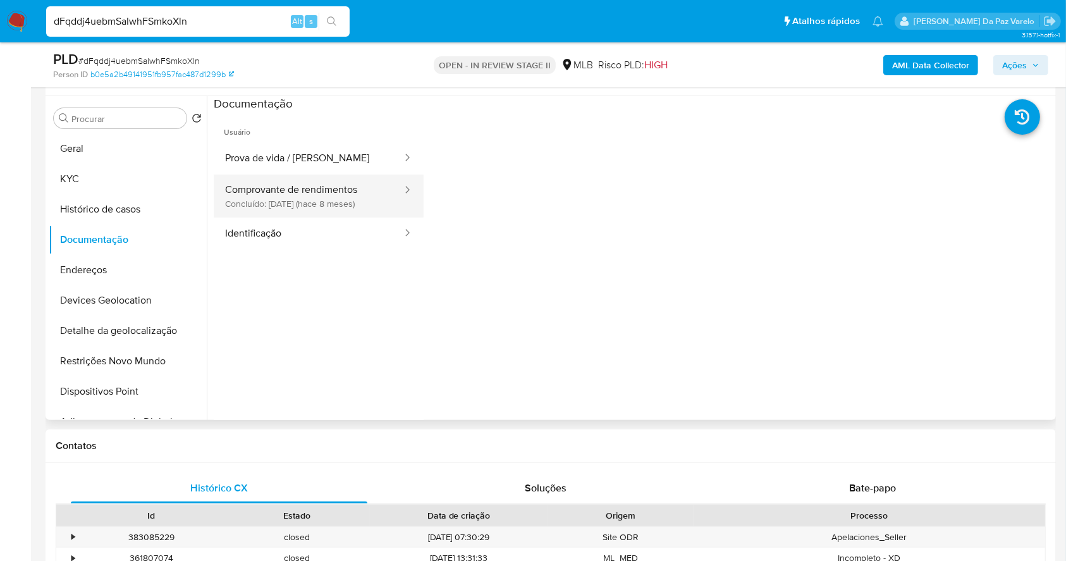
scroll to position [206, 0]
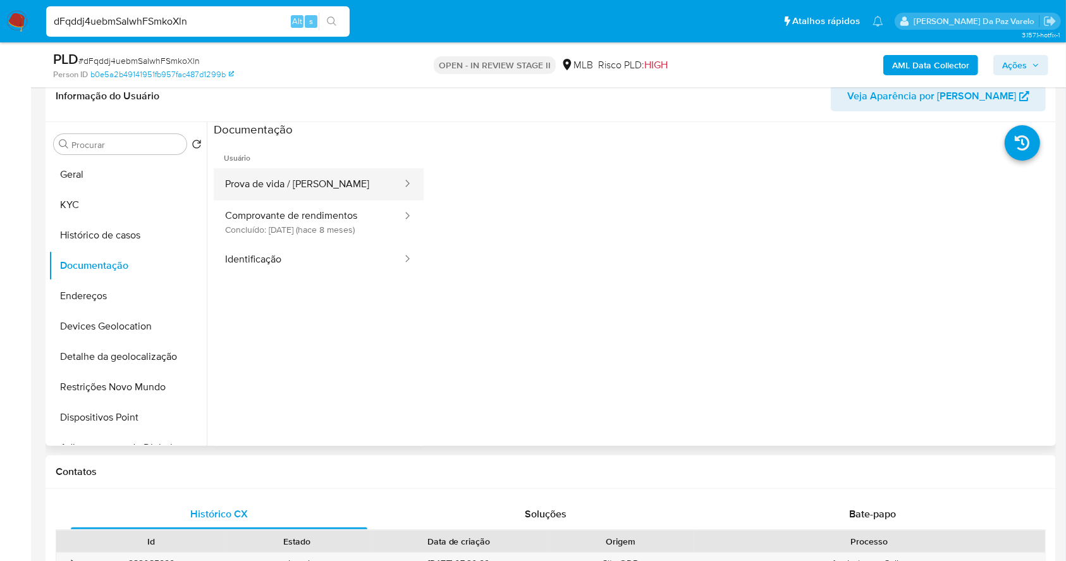
drag, startPoint x: 332, startPoint y: 192, endPoint x: 343, endPoint y: 193, distance: 11.4
click at [331, 192] on button "Prova de vida / Selfie" at bounding box center [309, 184] width 190 height 32
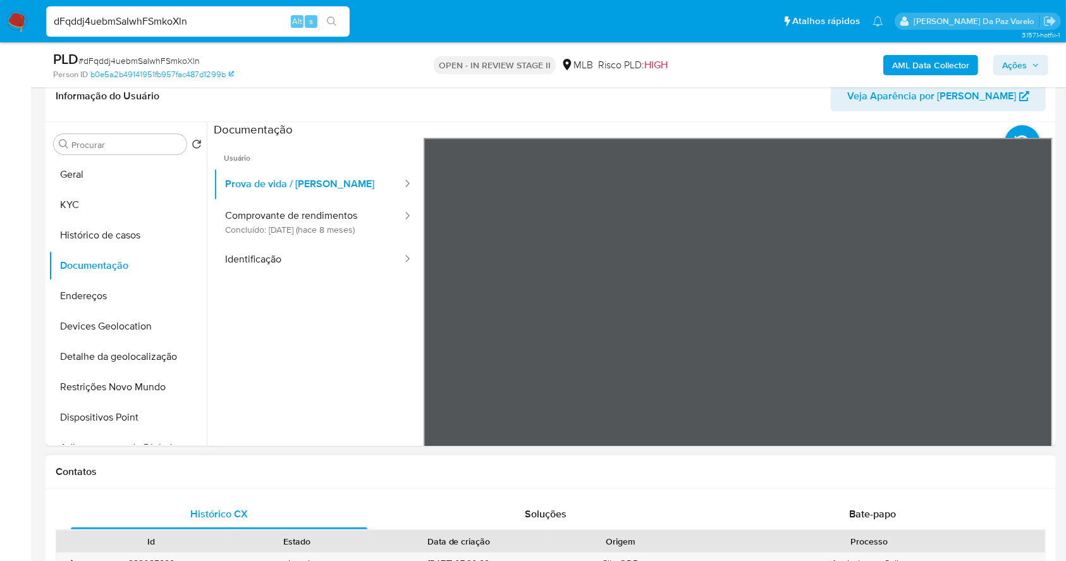
click at [323, 228] on button "Comprovante de rendimentos Concluído: 23/12/2024 (hace 8 meses)" at bounding box center [309, 221] width 190 height 43
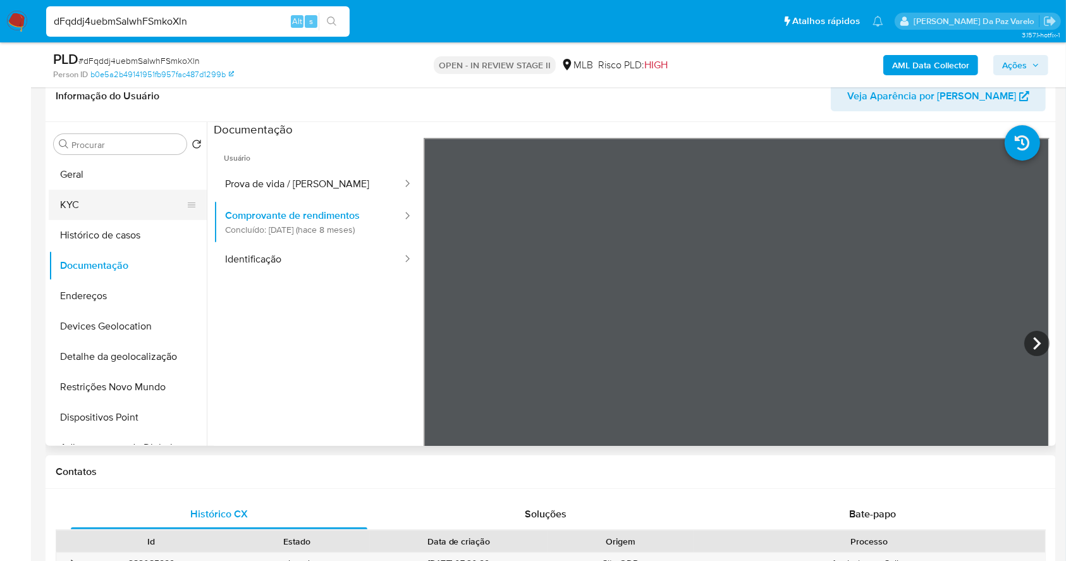
click at [85, 206] on button "KYC" at bounding box center [123, 205] width 148 height 30
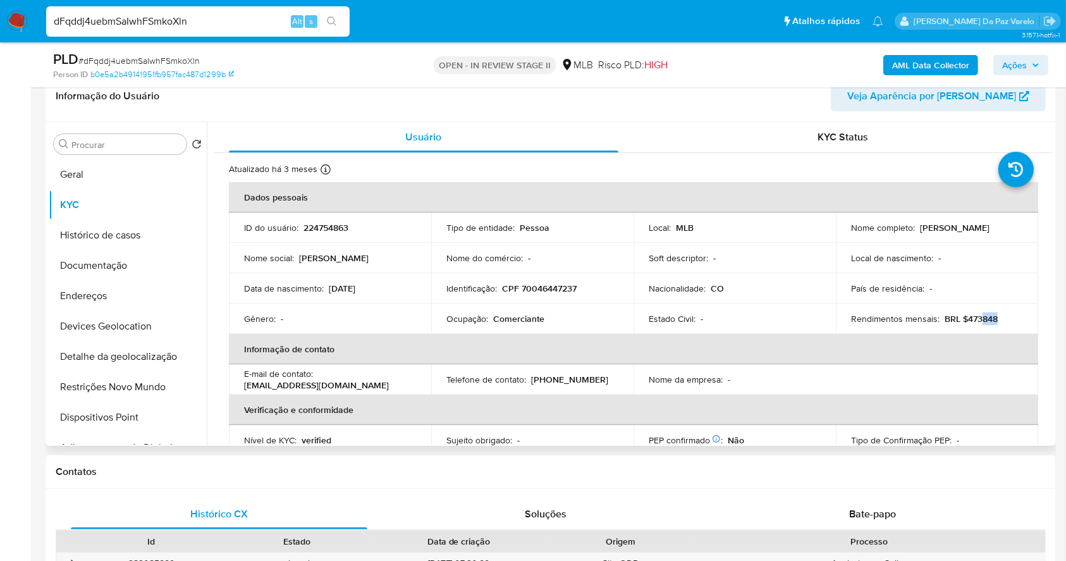
drag, startPoint x: 980, startPoint y: 317, endPoint x: 1007, endPoint y: 317, distance: 27.8
click at [1007, 317] on div "Rendimentos mensais : BRL $473848" at bounding box center [937, 318] width 172 height 11
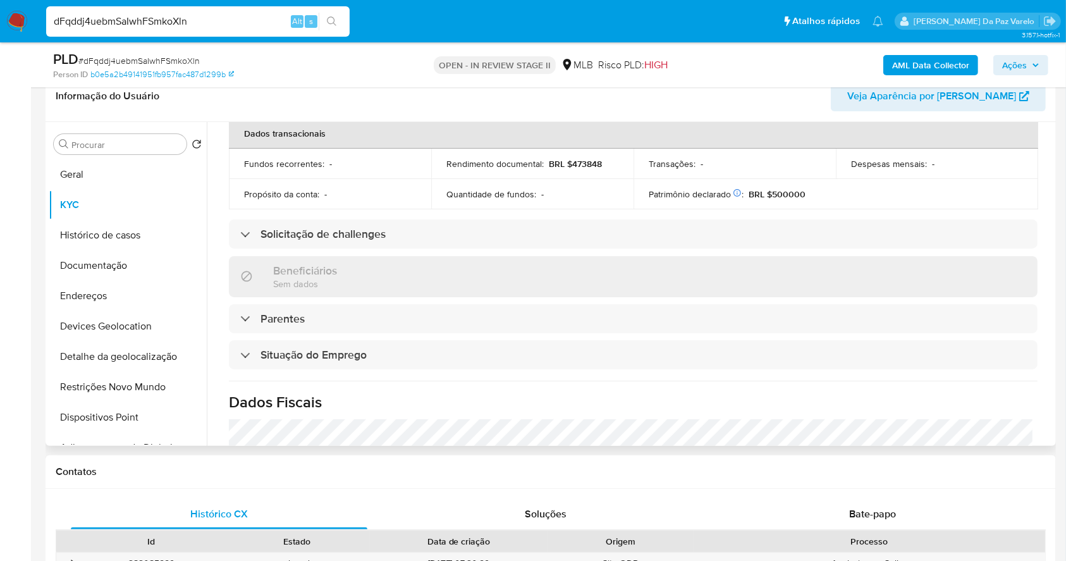
scroll to position [0, 0]
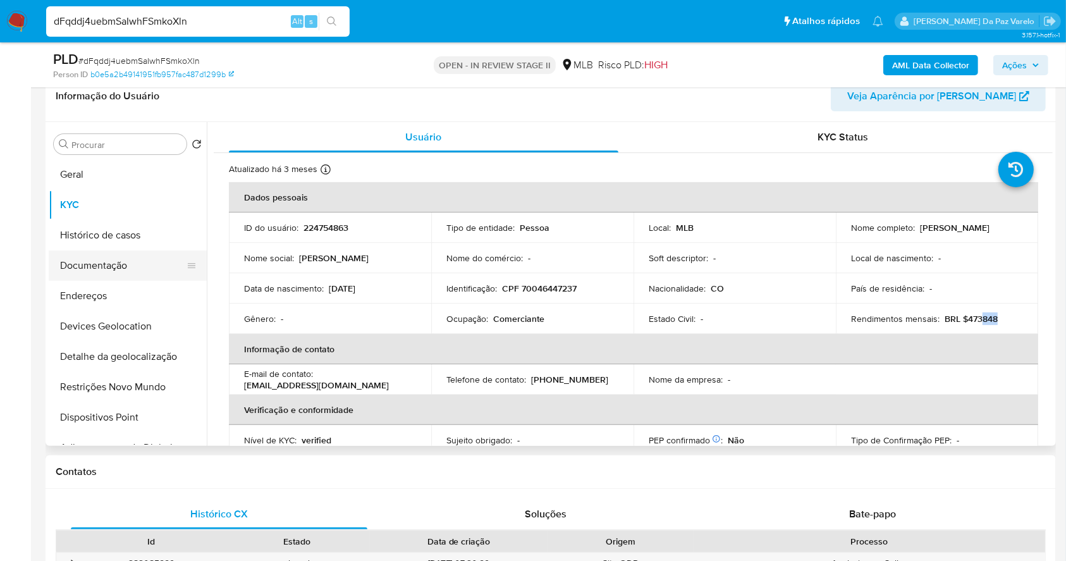
click at [121, 266] on button "Documentação" at bounding box center [123, 265] width 148 height 30
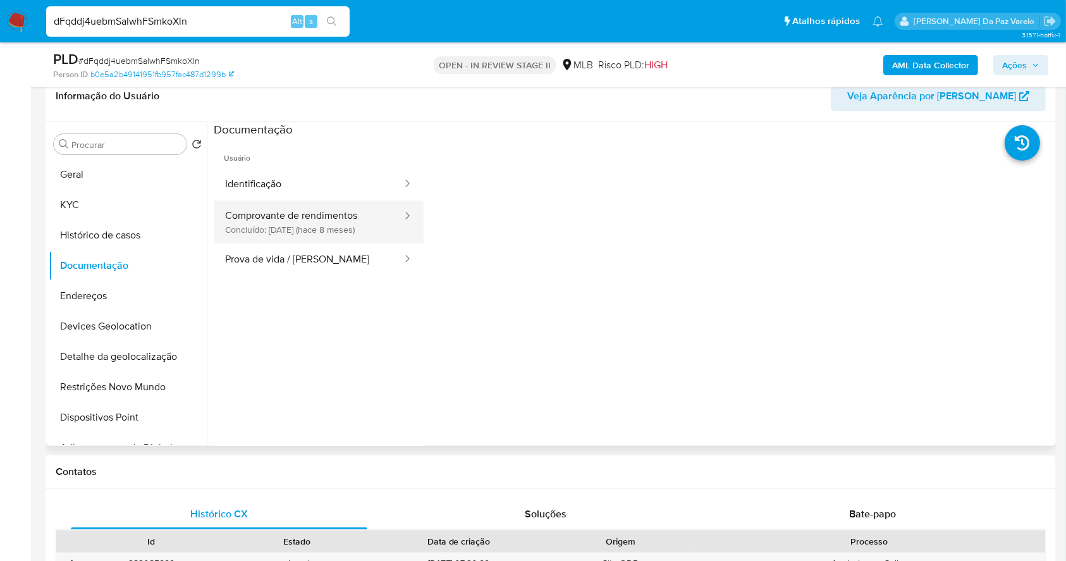
click at [356, 235] on button "Comprovante de rendimentos Concluído: 23/12/2024 (hace 8 meses)" at bounding box center [309, 221] width 190 height 43
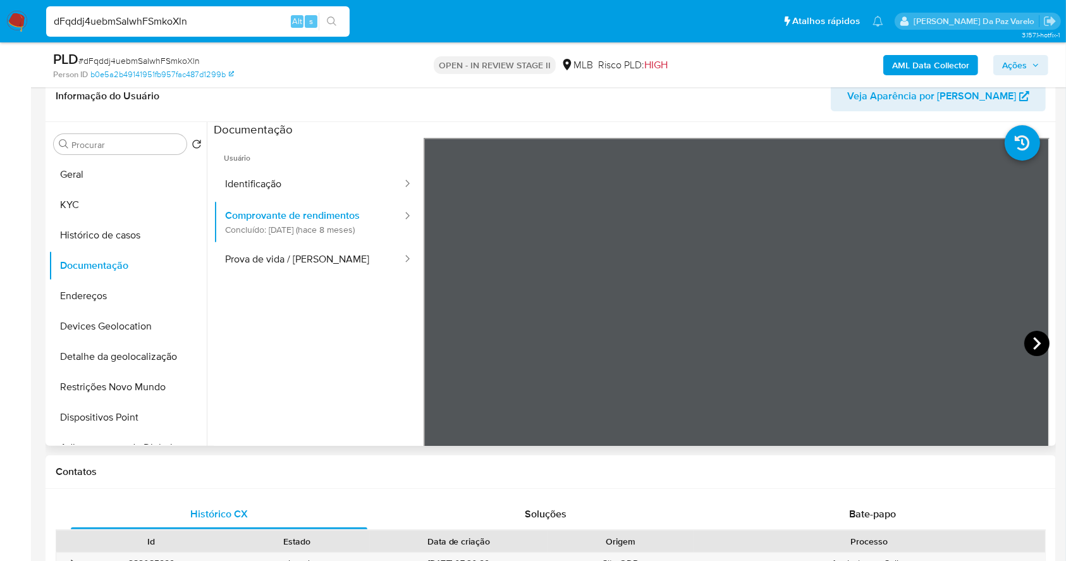
click at [1041, 342] on icon at bounding box center [1037, 343] width 25 height 25
click at [218, 73] on link "b0e5a2b49141951fb957fac487d1299b" at bounding box center [162, 74] width 144 height 11
click at [291, 192] on button "Identificação" at bounding box center [309, 184] width 190 height 32
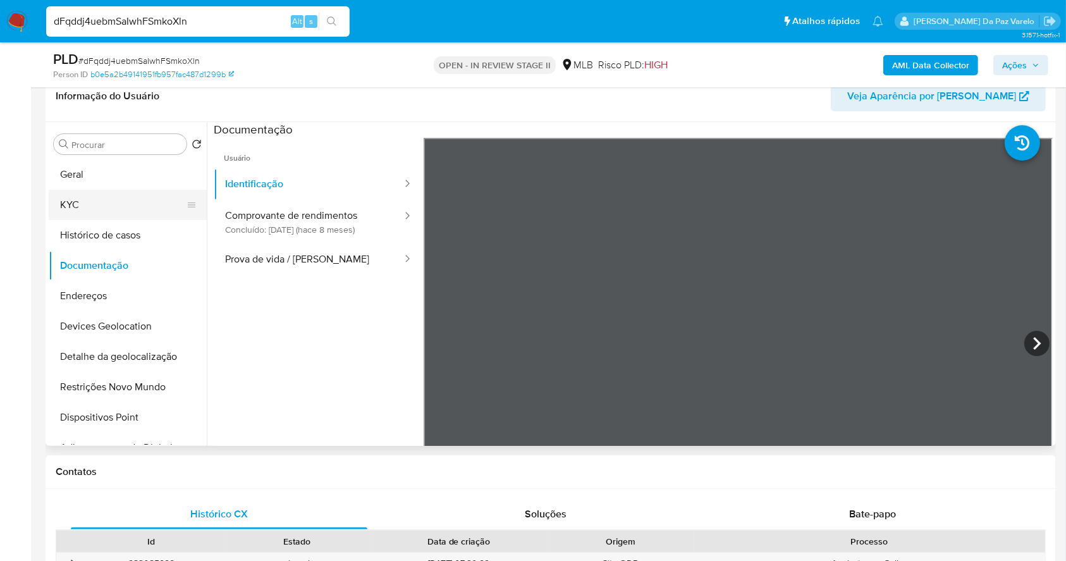
click at [51, 196] on button "KYC" at bounding box center [123, 205] width 148 height 30
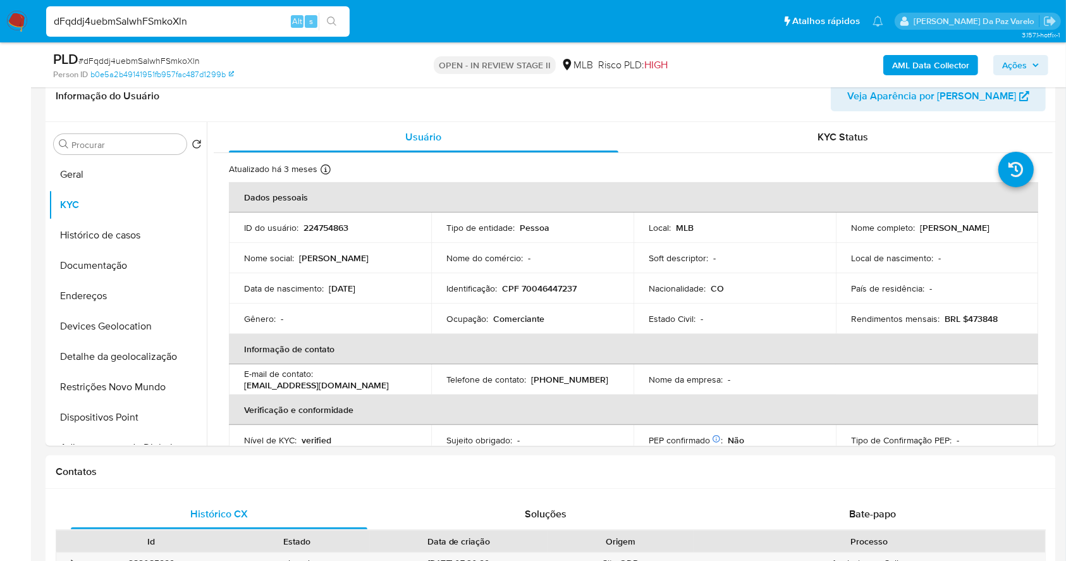
click at [200, 24] on input "dFqddj4uebmSaIwhFSmkoXln" at bounding box center [198, 21] width 304 height 16
paste input "0cWG1CbFpNFAv30zzDZgEtQv"
type input "0cWG1CbFpNFAv30zzDZgEtQv"
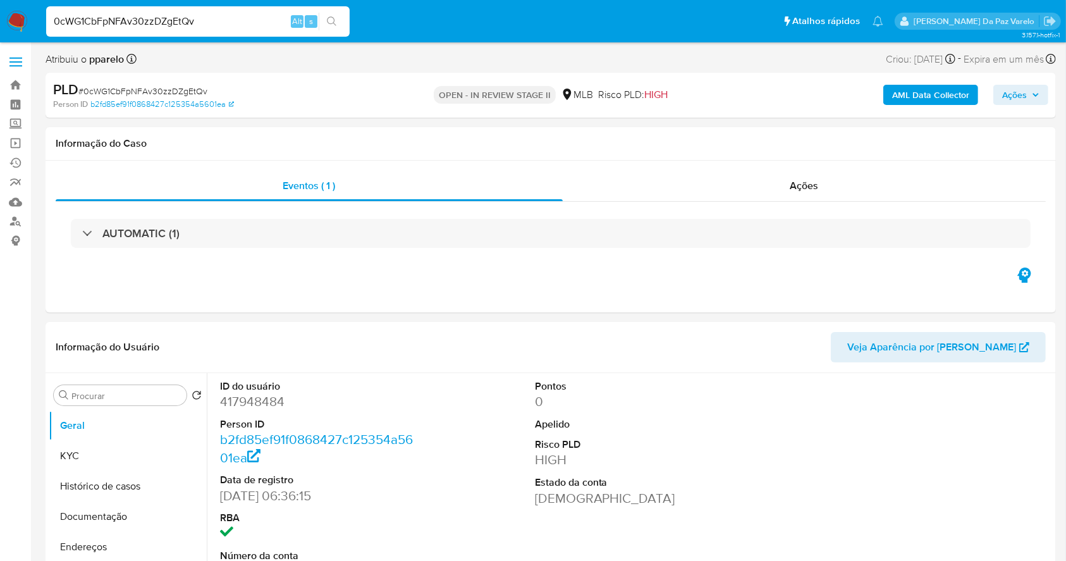
select select "10"
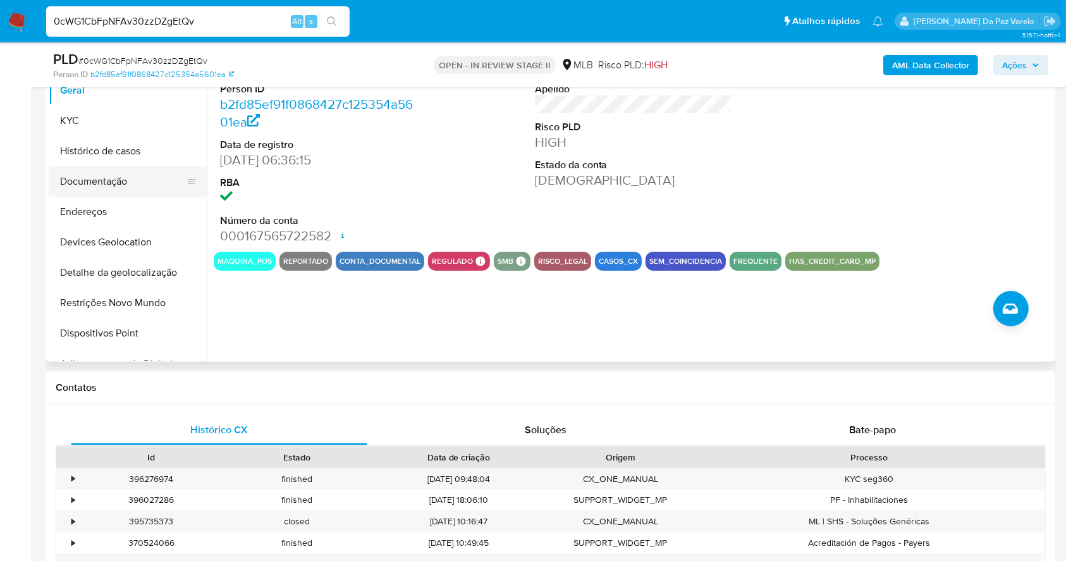
click at [118, 185] on button "Documentação" at bounding box center [123, 181] width 148 height 30
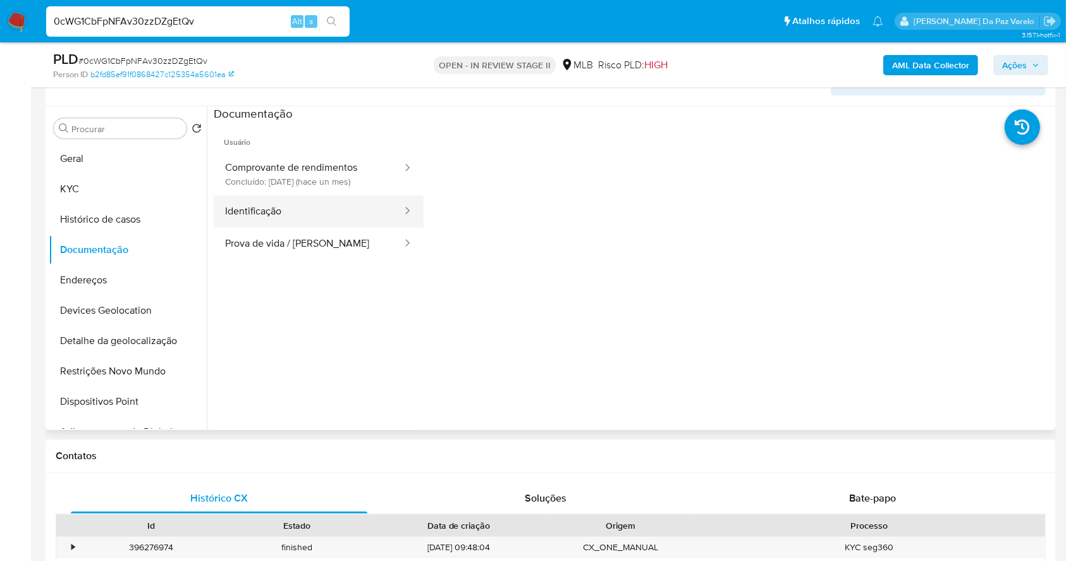
scroll to position [206, 0]
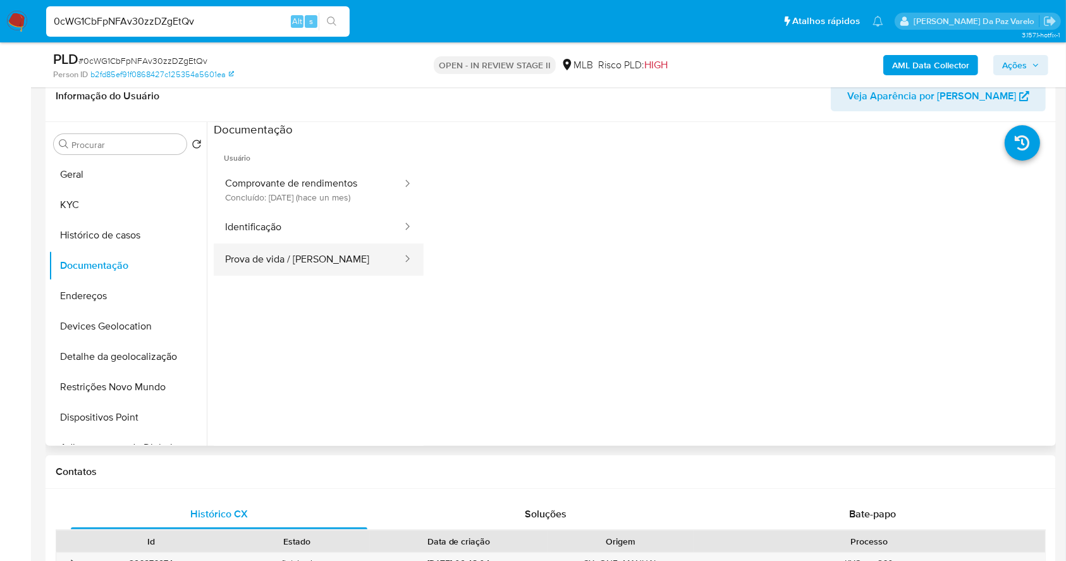
click at [319, 261] on button "Prova de vida / Selfie" at bounding box center [309, 259] width 190 height 32
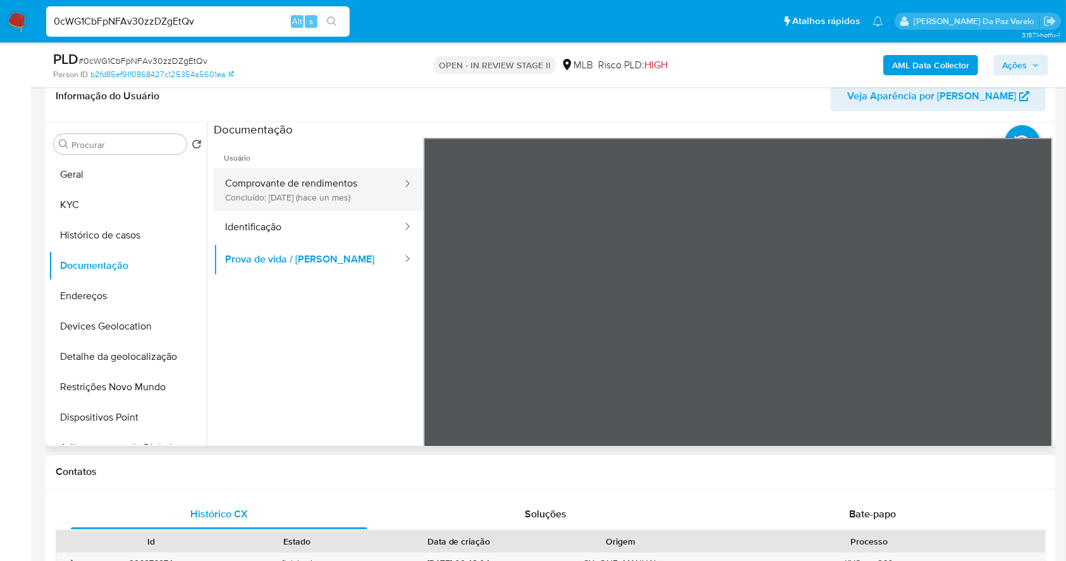
click at [318, 192] on button "Comprovante de rendimentos Concluído: 21/07/2025 (hace un mes)" at bounding box center [309, 189] width 190 height 43
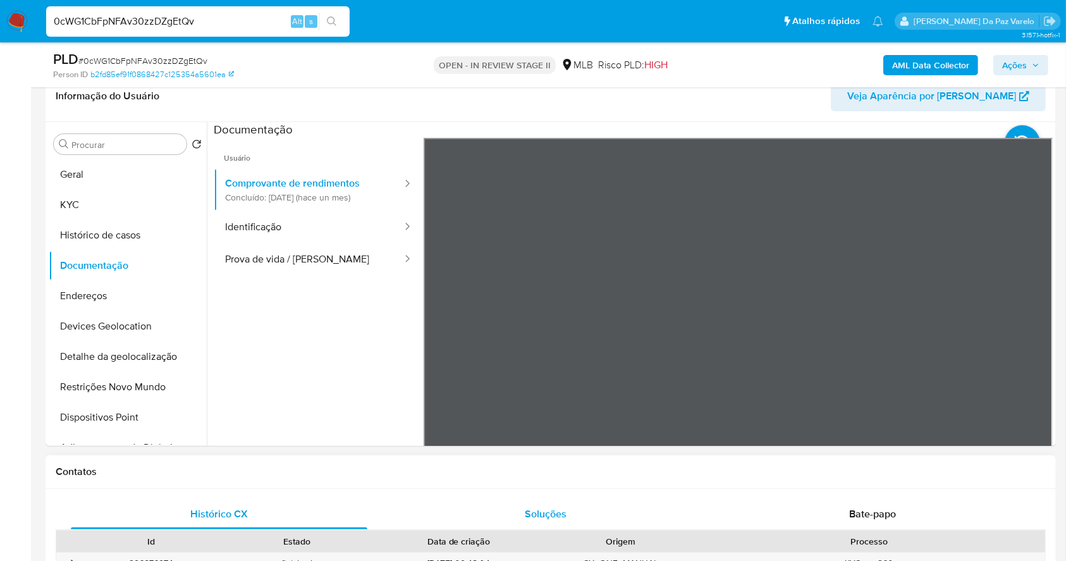
click at [386, 346] on ul "Usuário Comprovante de rendimentos Concluído: 21/07/2025 (hace un mes) Identifi…" at bounding box center [319, 320] width 210 height 364
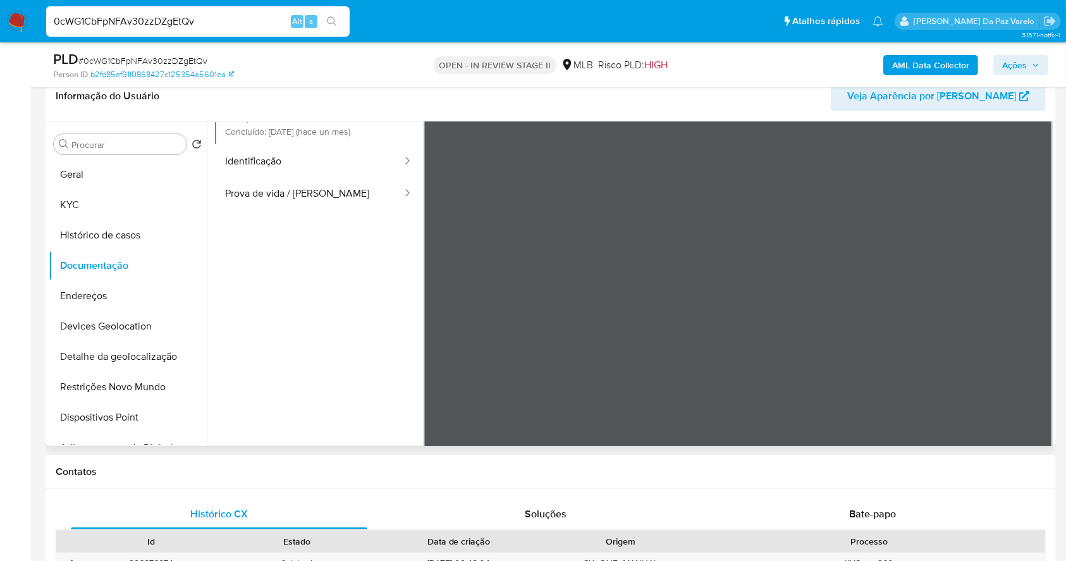
scroll to position [106, 0]
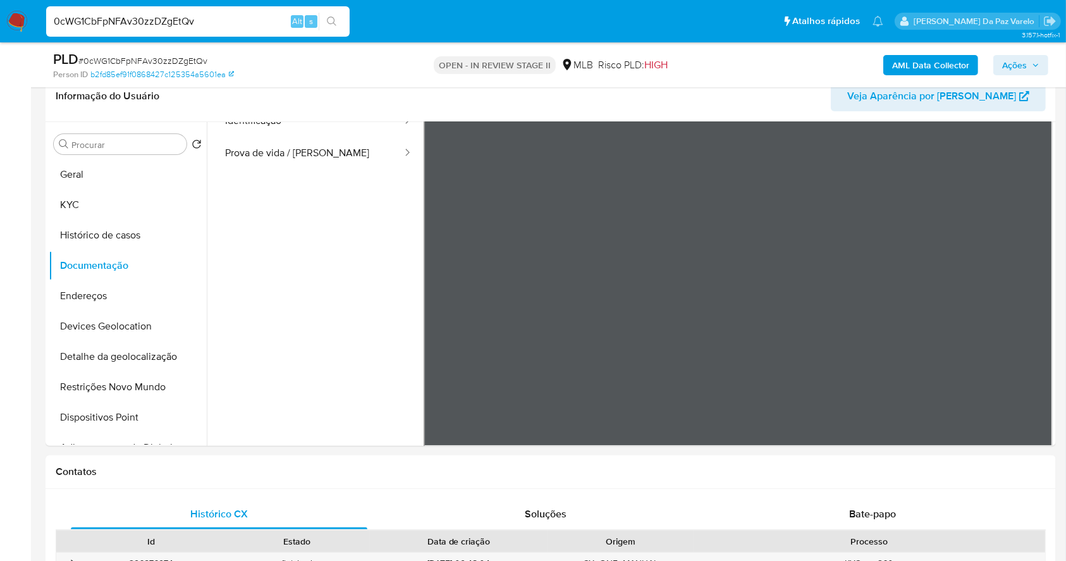
click at [207, 20] on input "0cWG1CbFpNFAv30zzDZgEtQv" at bounding box center [198, 21] width 304 height 16
paste input "aJP2TGTXG3TEYp3DHbImiort"
type input "aJP2TGTXG3TEYp3DHbImiort"
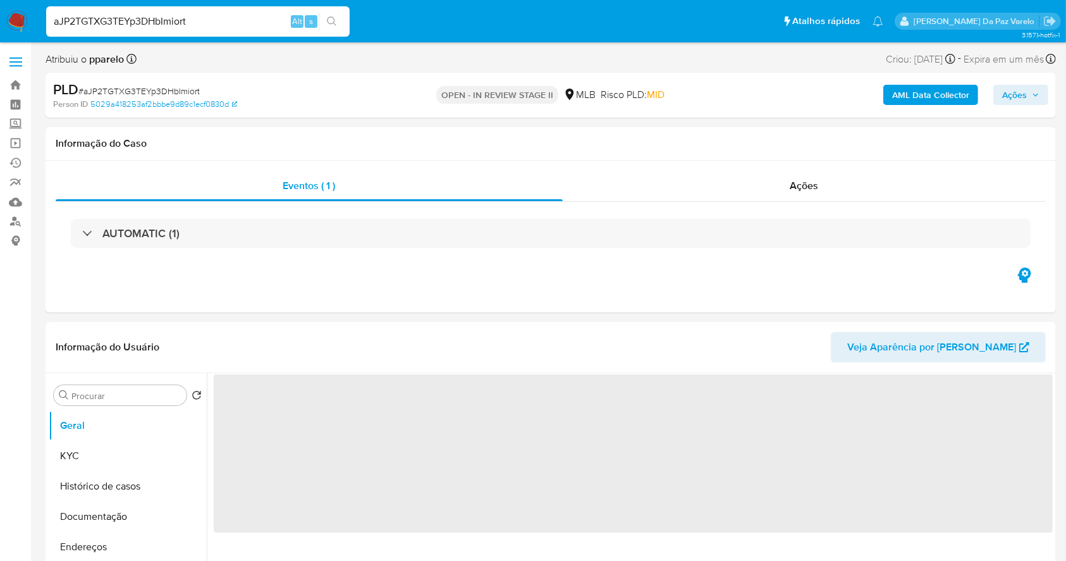
select select "10"
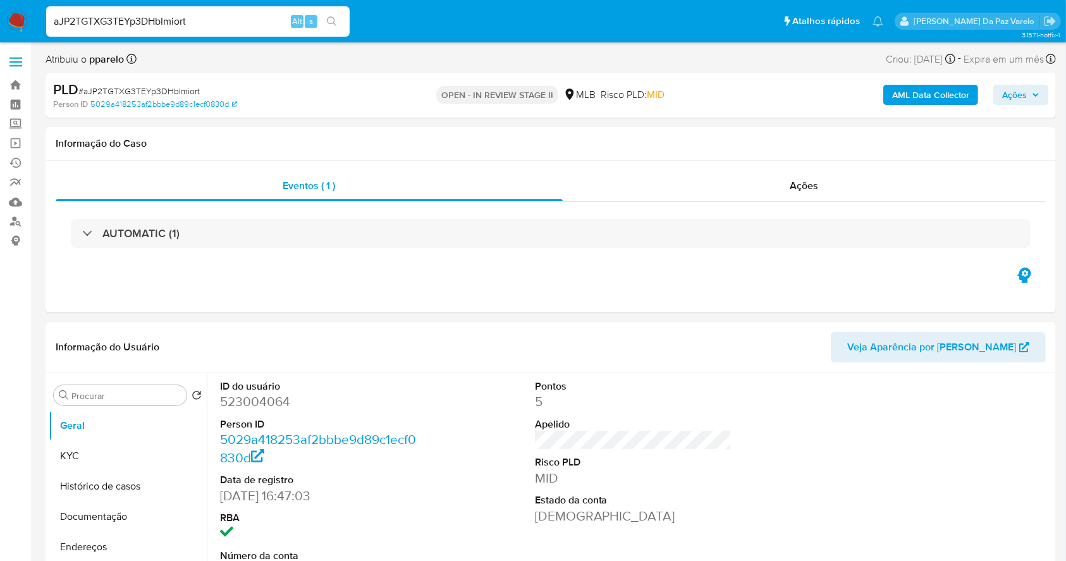
scroll to position [290, 0]
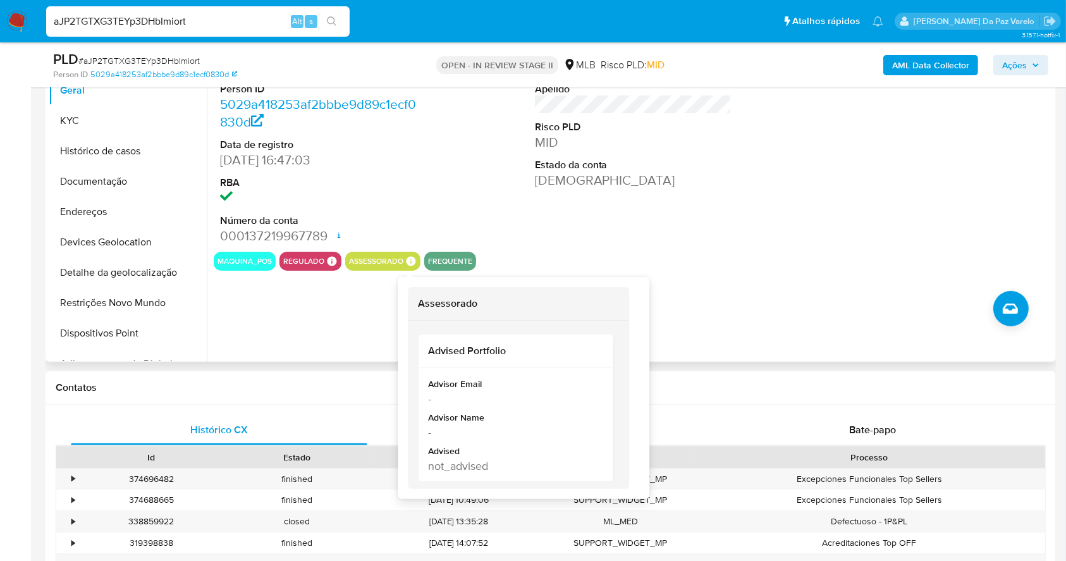
click at [410, 259] on icon at bounding box center [410, 260] width 11 height 11
click at [317, 328] on div "ID do usuário 523004064 Person ID 5029a418253af2bbbe9d89c1ecf0830d Data de regi…" at bounding box center [630, 200] width 846 height 324
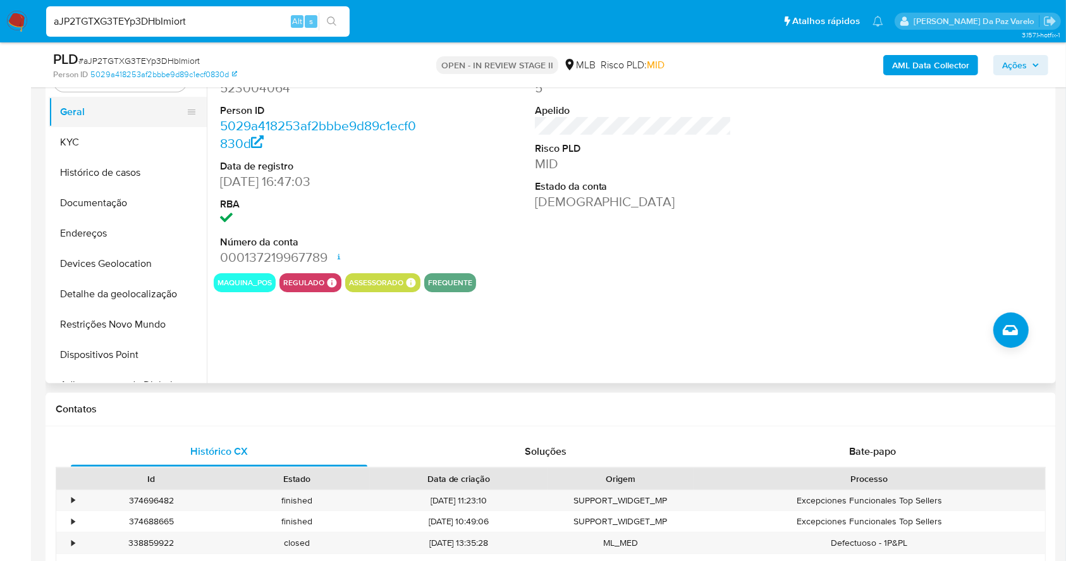
scroll to position [206, 0]
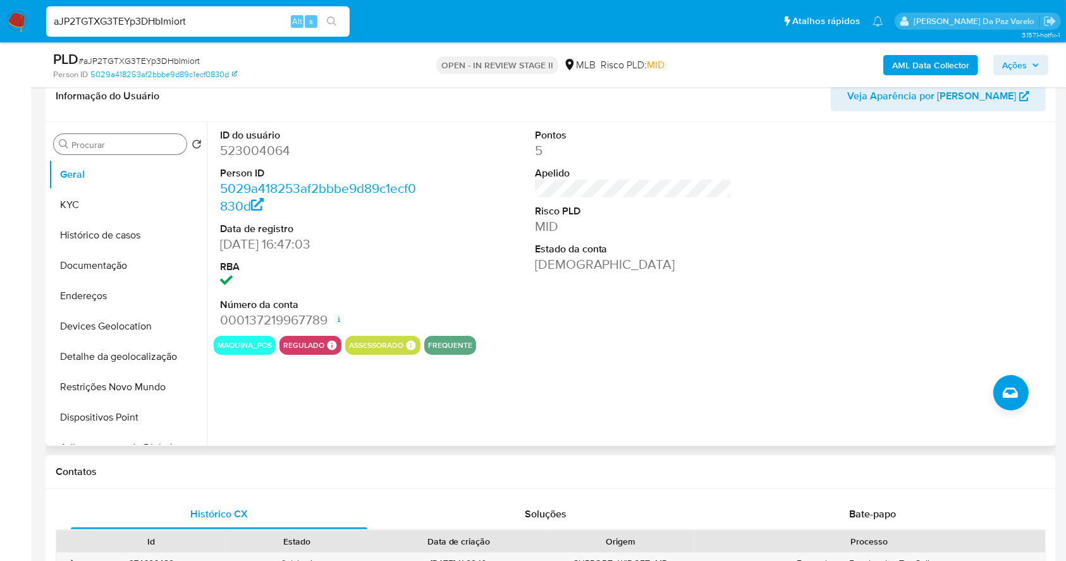
click at [131, 144] on input "Procurar" at bounding box center [126, 144] width 110 height 11
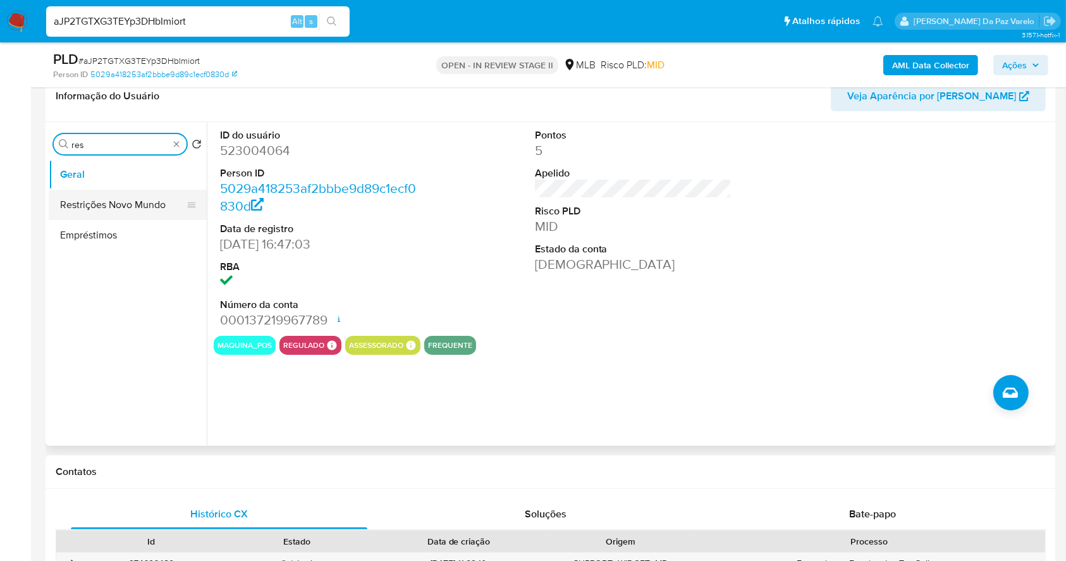
type input "res"
click at [121, 207] on button "Restrições Novo Mundo" at bounding box center [123, 205] width 148 height 30
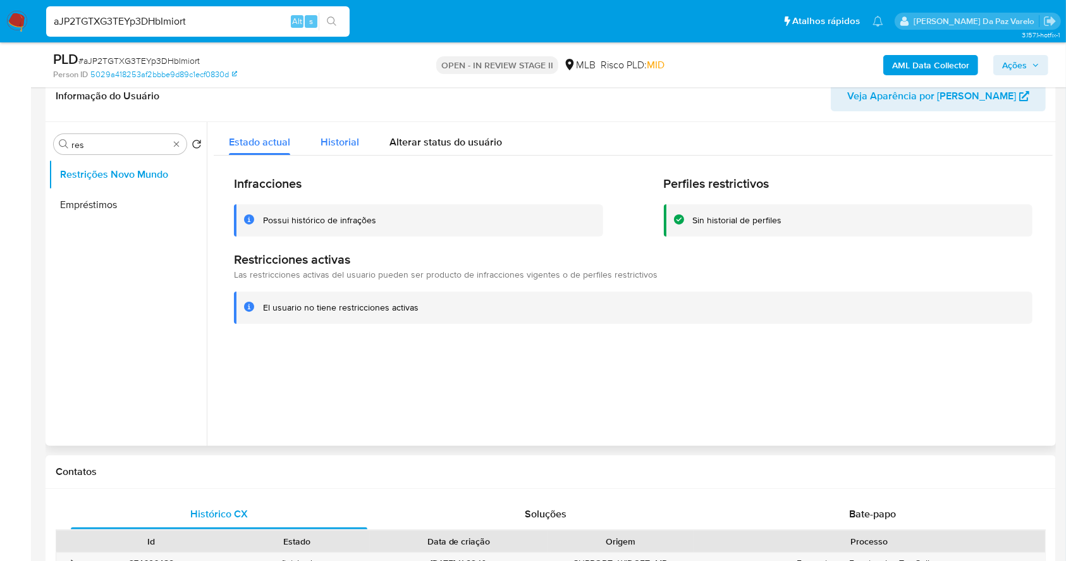
click at [344, 135] on span "Historial" at bounding box center [340, 142] width 39 height 15
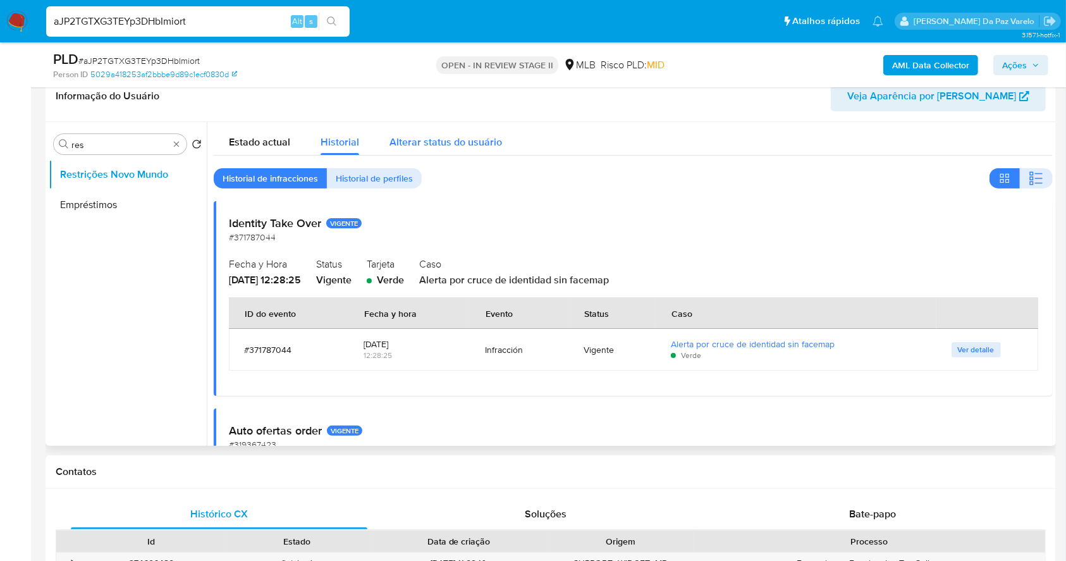
click at [407, 138] on span "Alterar status do usuário" at bounding box center [446, 142] width 113 height 15
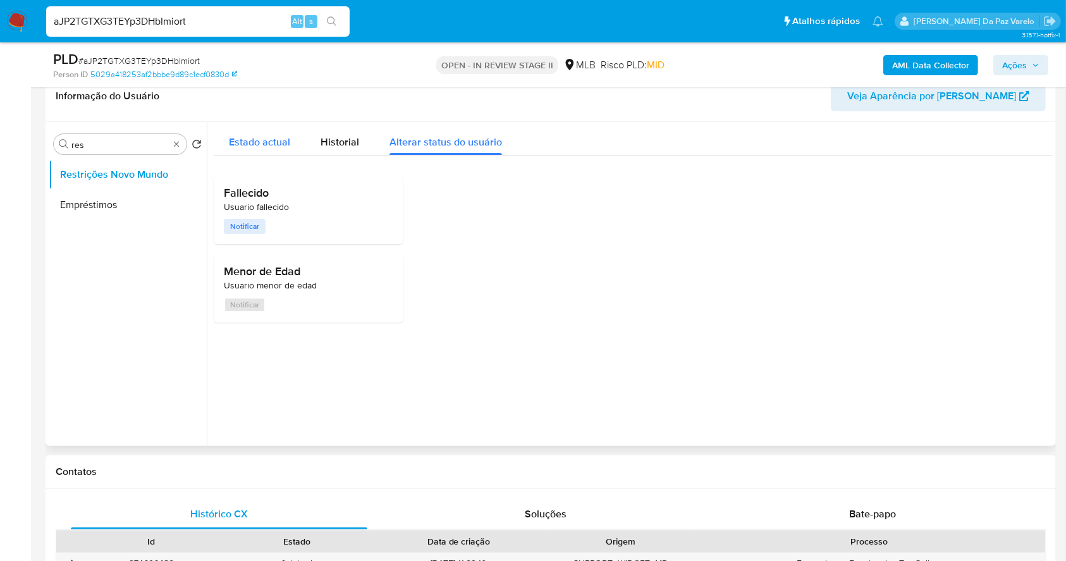
click at [269, 137] on span "Estado actual" at bounding box center [259, 142] width 61 height 15
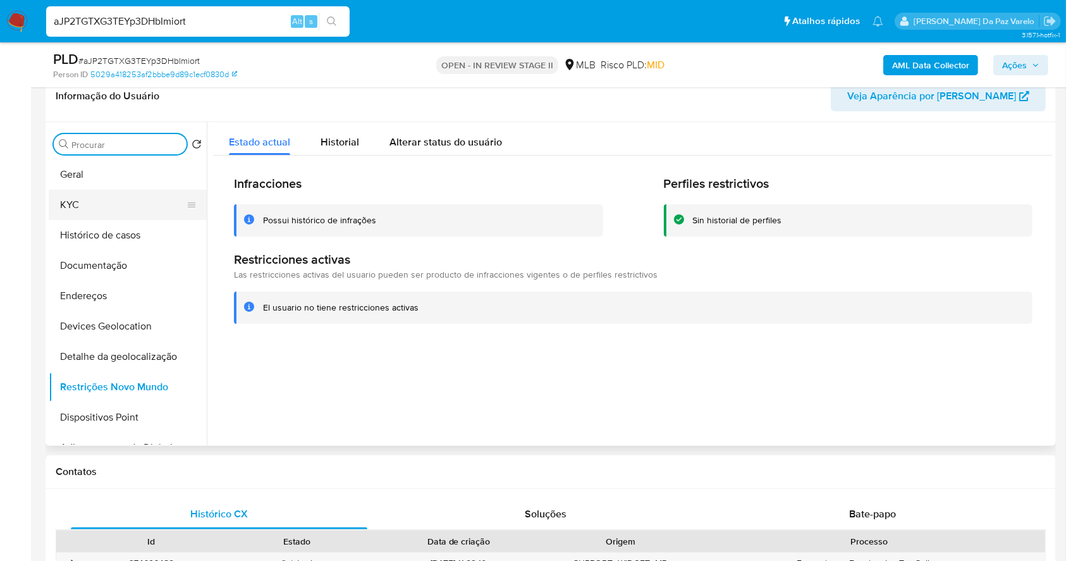
click at [80, 199] on button "KYC" at bounding box center [123, 205] width 148 height 30
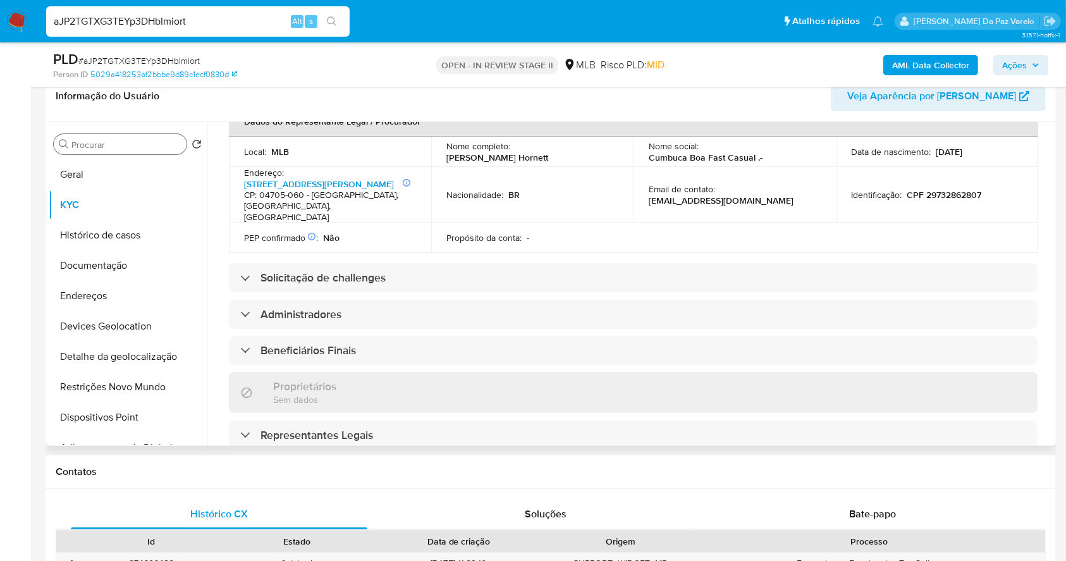
scroll to position [421, 0]
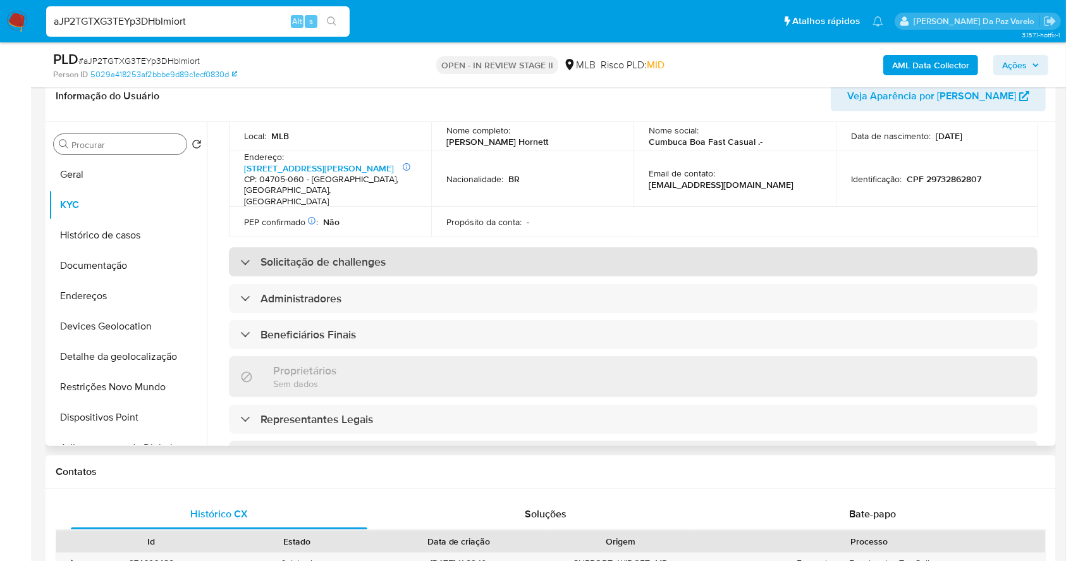
click at [355, 255] on h3 "Solicitação de challenges" at bounding box center [323, 262] width 125 height 14
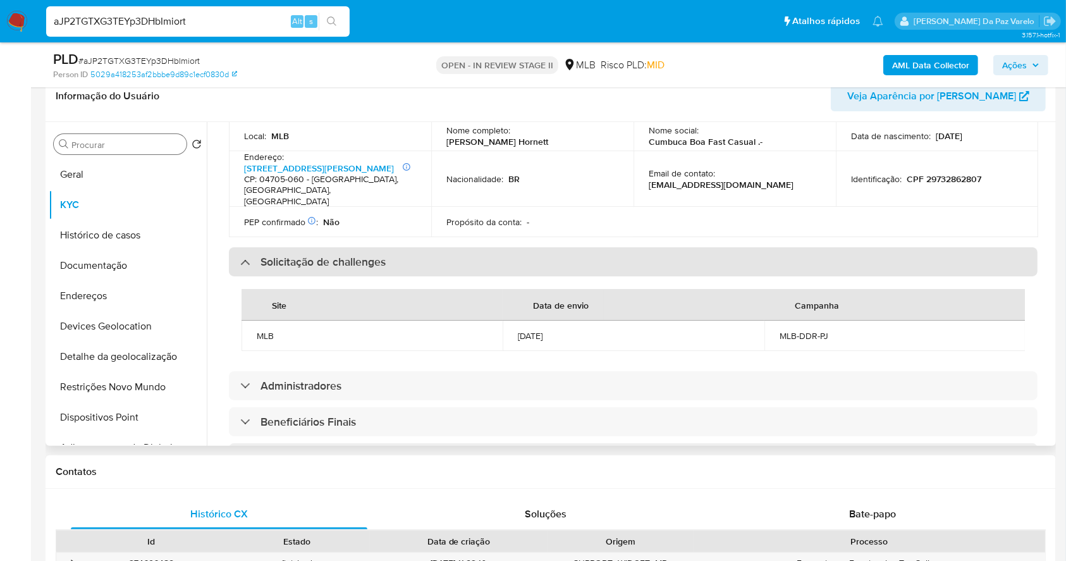
click at [355, 255] on h3 "Solicitação de challenges" at bounding box center [323, 262] width 125 height 14
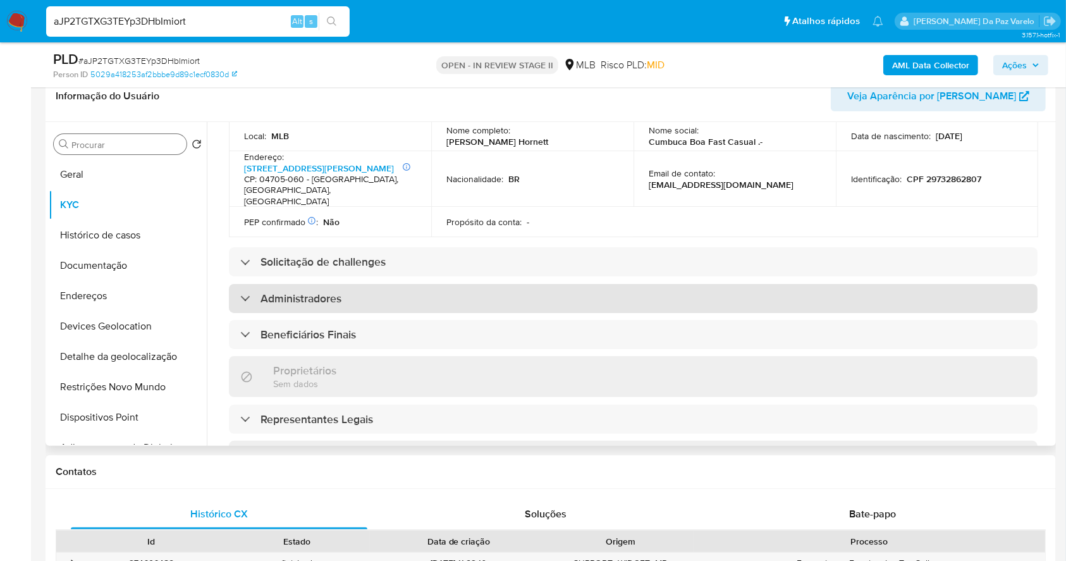
click at [328, 292] on h3 "Administradores" at bounding box center [301, 299] width 81 height 14
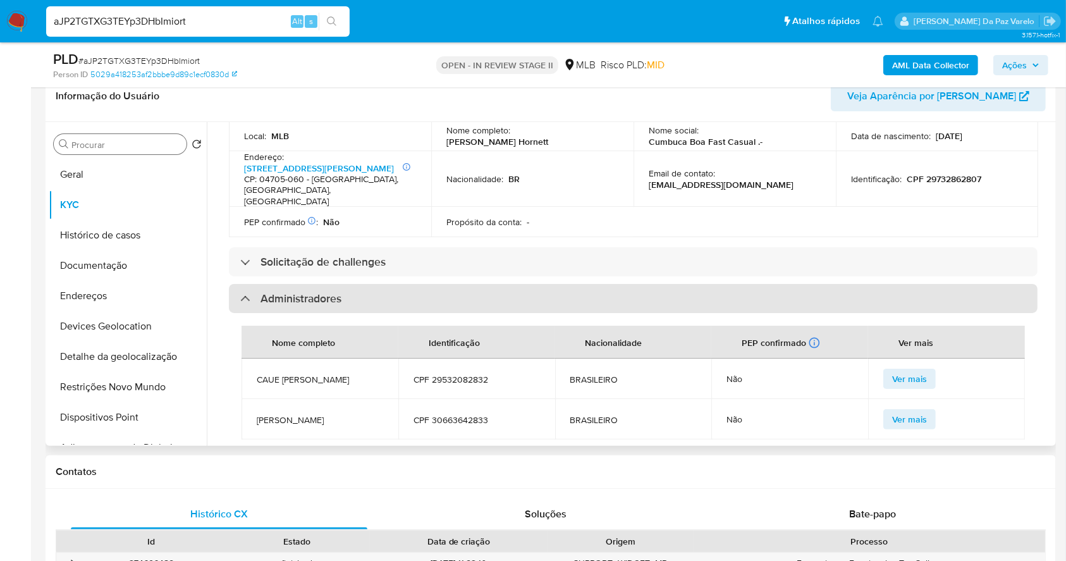
click at [327, 292] on h3 "Administradores" at bounding box center [301, 299] width 81 height 14
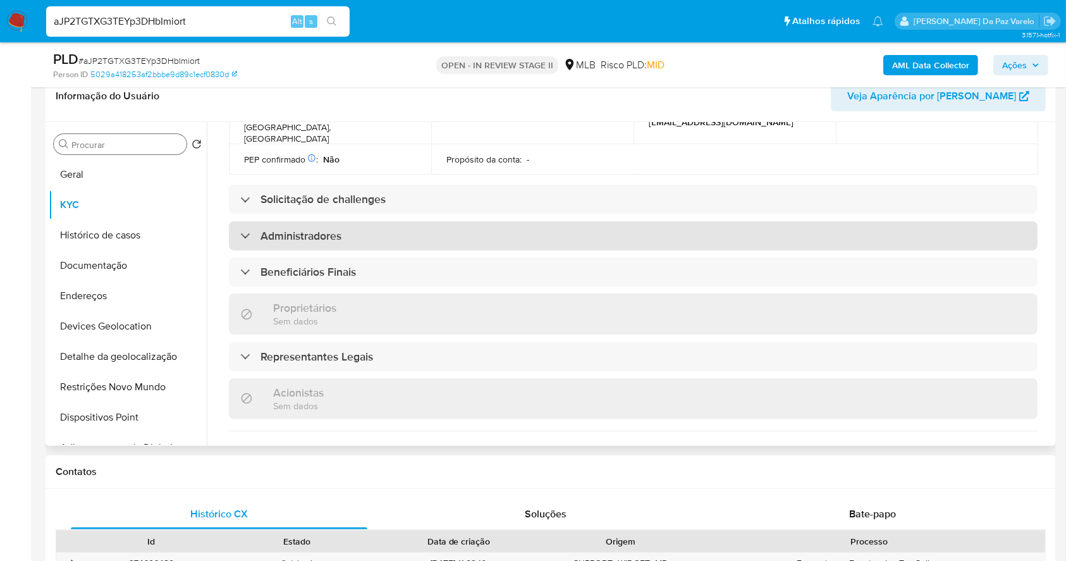
scroll to position [506, 0]
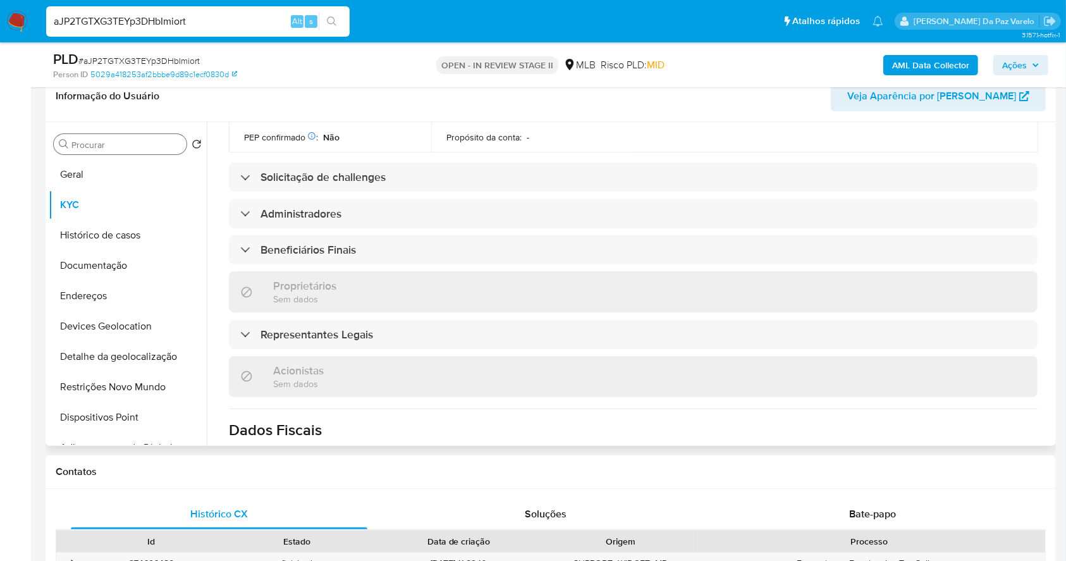
click at [331, 244] on div "Informações da empresa ID do usuário : 523004064 Nome do comércio : CUMBUCA BOA…" at bounding box center [633, 156] width 809 height 961
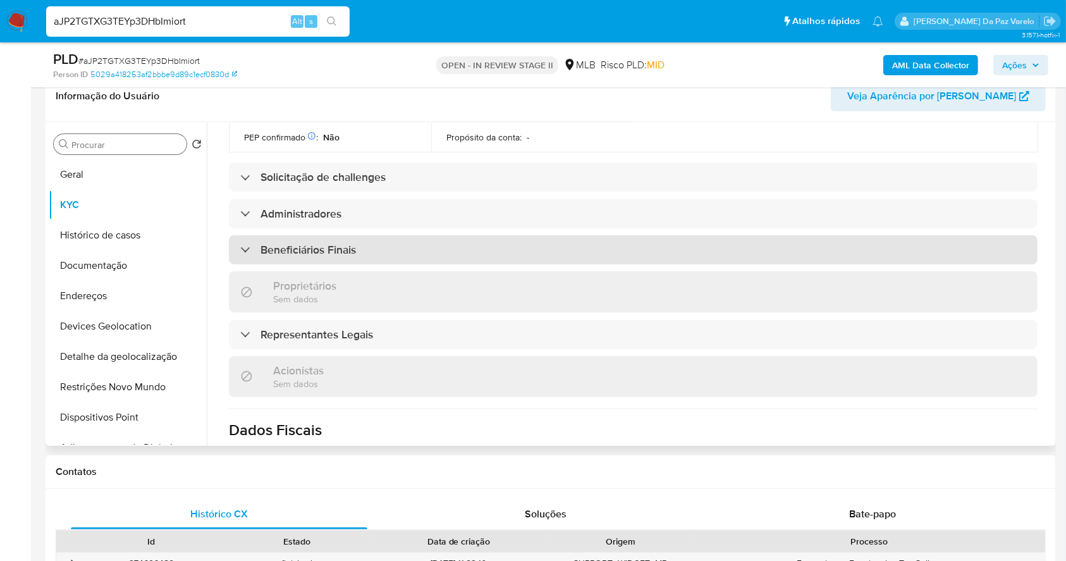
click at [329, 243] on h3 "Beneficiários Finais" at bounding box center [308, 250] width 95 height 14
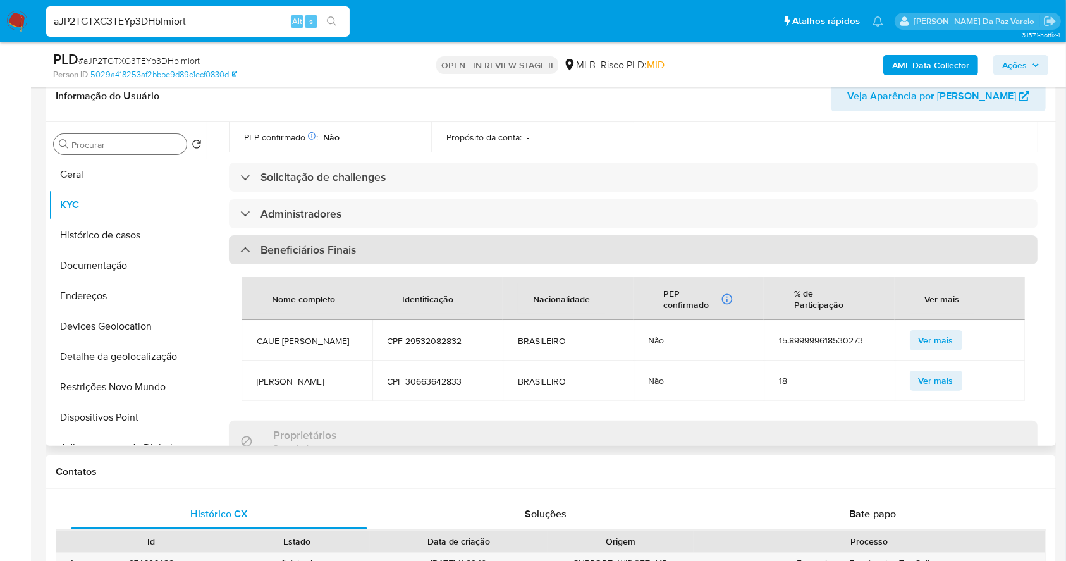
click at [329, 243] on h3 "Beneficiários Finais" at bounding box center [308, 250] width 95 height 14
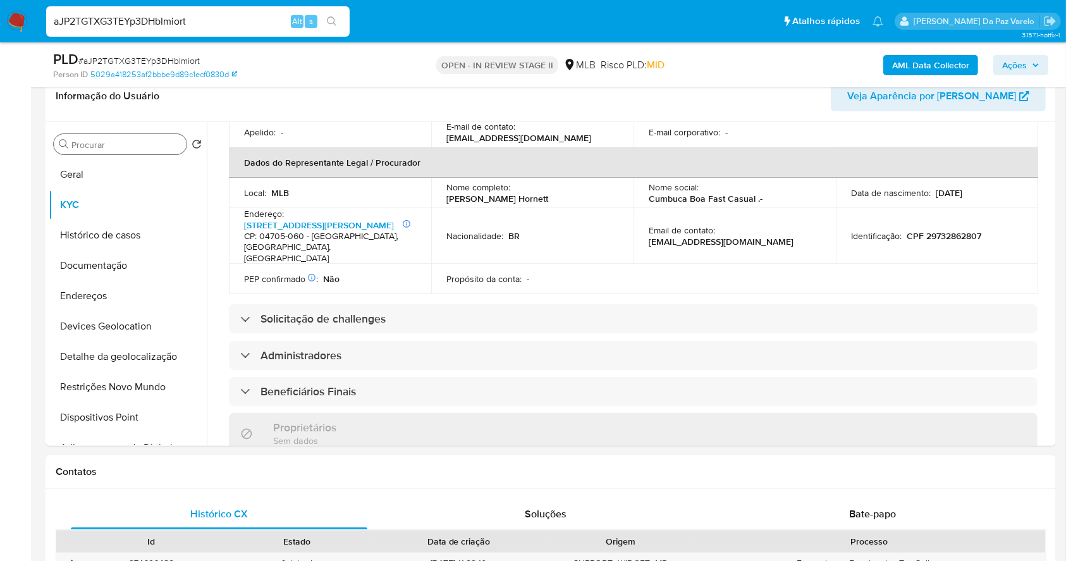
scroll to position [349, 0]
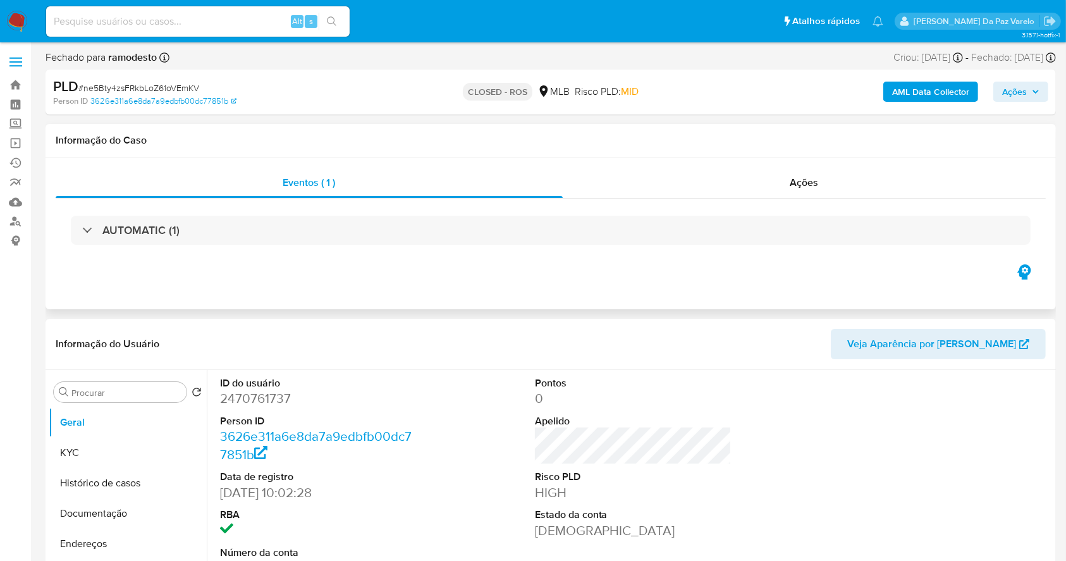
select select "10"
click at [815, 192] on div "Ações" at bounding box center [804, 183] width 483 height 30
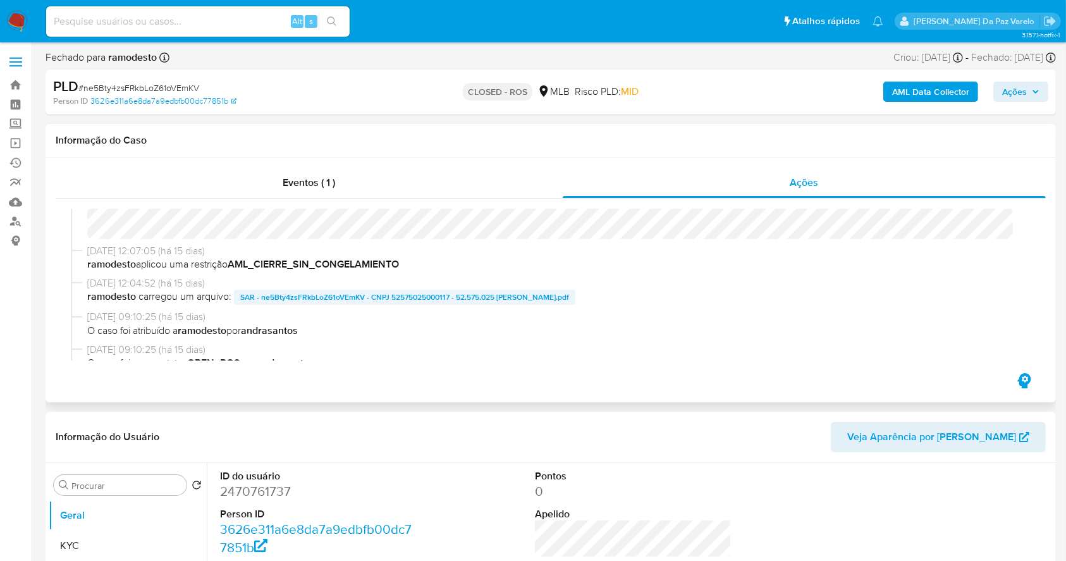
scroll to position [84, 0]
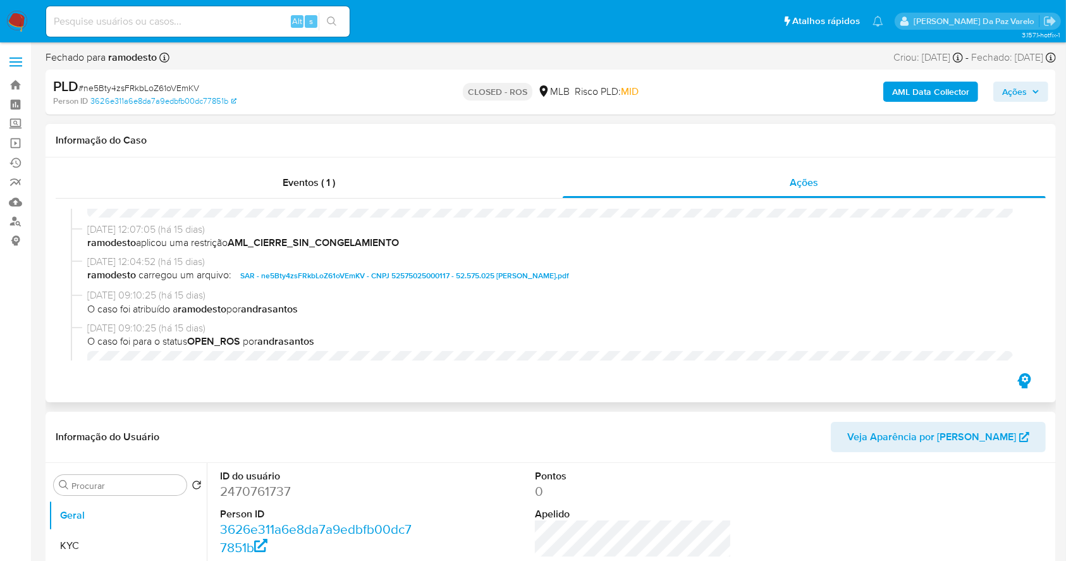
click at [324, 276] on span "SAR - ne5Bty4zsFRkbLoZ61oVEmKV - CNPJ 52575025000117 - 52.575.025 [PERSON_NAME]…" at bounding box center [404, 275] width 329 height 15
drag, startPoint x: 658, startPoint y: 276, endPoint x: 238, endPoint y: 276, distance: 419.9
click at [238, 276] on span "ramodesto carregou um arquivo: SAR - ne5Bty4zsFRkbLoZ61oVEmKV - CNPJ 5257502500…" at bounding box center [556, 275] width 939 height 15
copy span "SAR - ne5Bty4zsFRkbLoZ61oVEmKV - CNPJ 52575025000117 - 52.575.025 HERALDO GOMES…"
